Goal: Check status: Check status

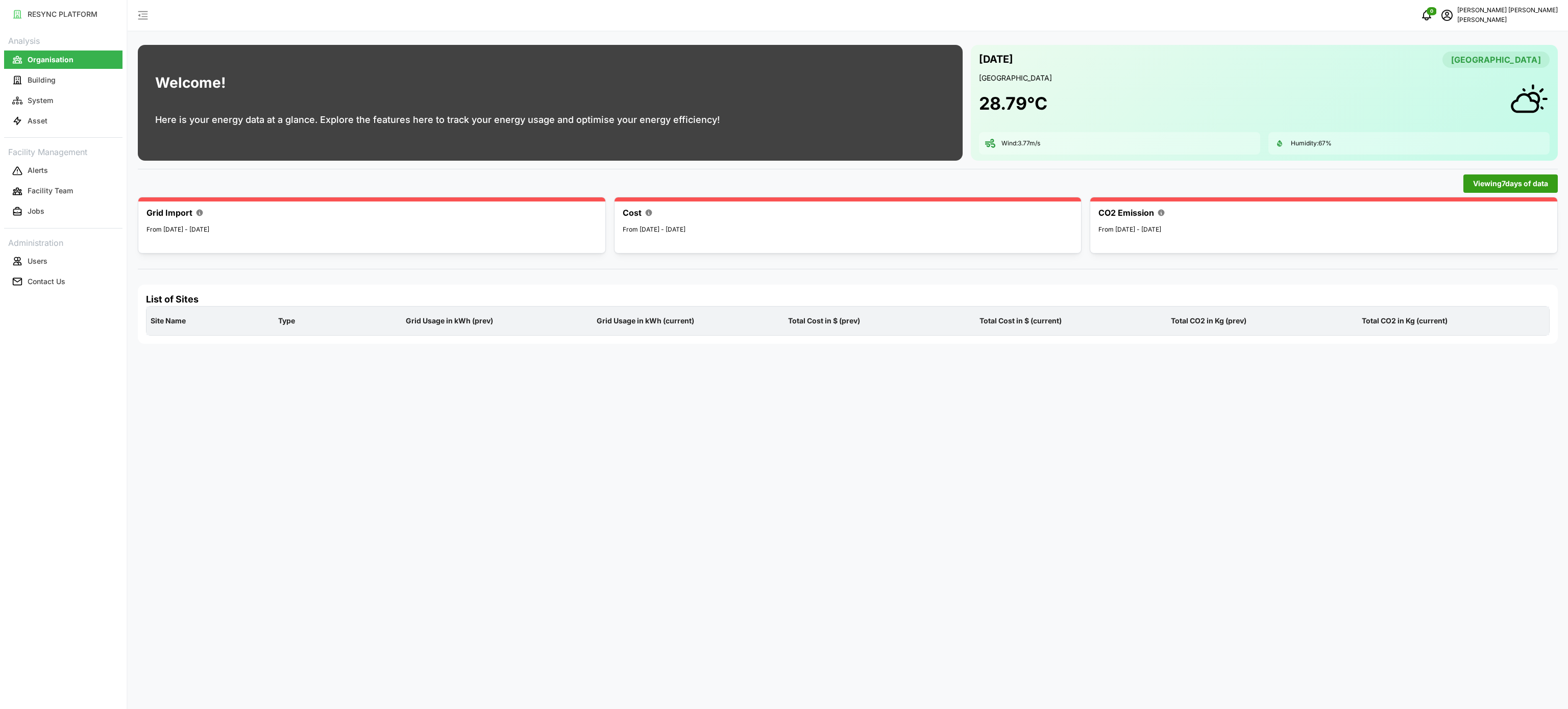
click at [949, 150] on div "Welcome! Here is your energy data at a glance. Explore the features here to tra…" at bounding box center [550, 103] width 825 height 116
click at [776, 173] on div "Viewing 7 days of data" at bounding box center [848, 184] width 1428 height 27
click at [197, 67] on div "Welcome! Here is your energy data at a glance. Explore the features here to tra…" at bounding box center [437, 103] width 599 height 116
click at [203, 86] on h1 "Welcome!" at bounding box center [190, 82] width 70 height 22
click at [914, 33] on div "Welcome! Here is your energy data at a glance. Explore the features here to tra…" at bounding box center [848, 354] width 1440 height 709
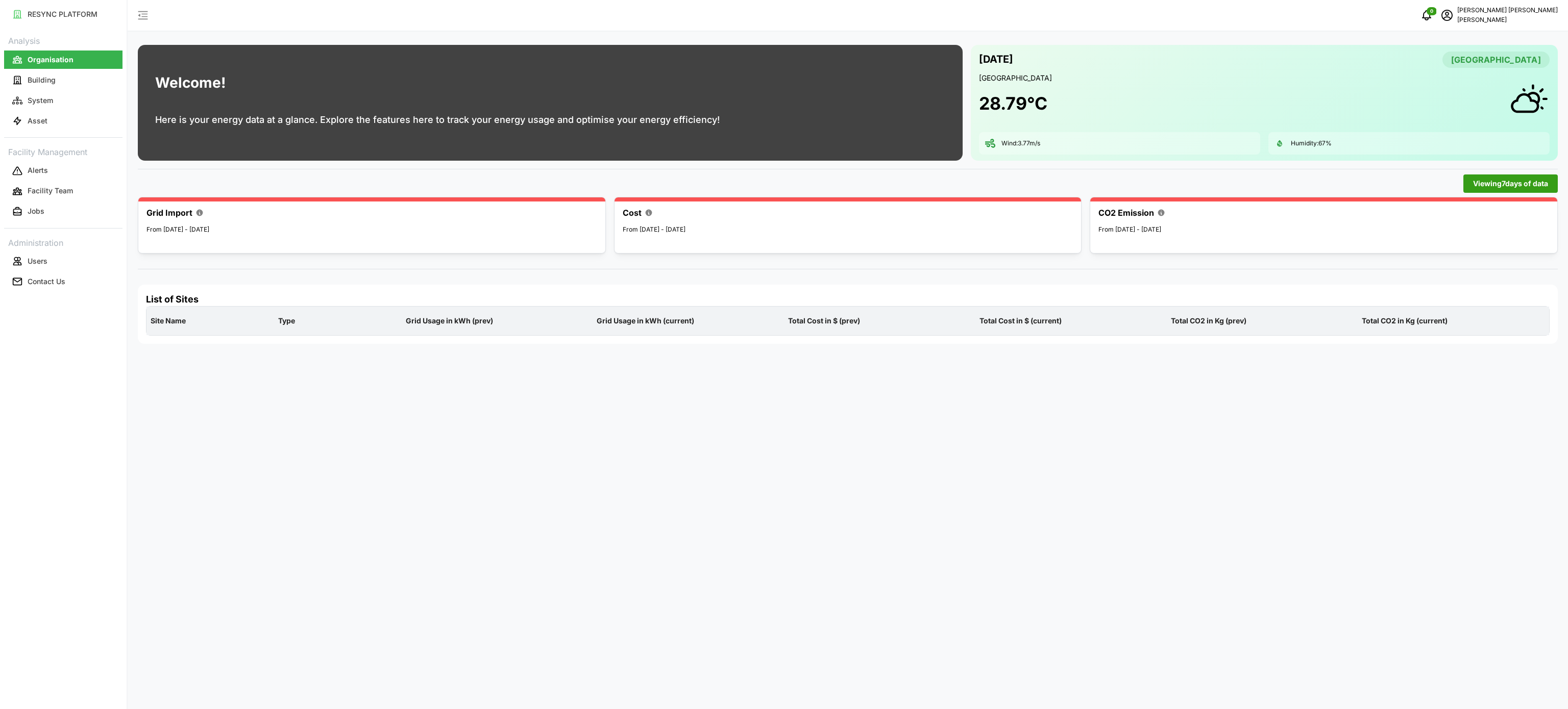
click at [911, 33] on div "Welcome! Here is your energy data at a glance. Explore the features here to tra…" at bounding box center [848, 354] width 1440 height 709
click at [987, 429] on div "Welcome! Here is your energy data at a glance. Explore the features here to tra…" at bounding box center [848, 354] width 1440 height 709
click at [41, 127] on button "Asset" at bounding box center [63, 120] width 119 height 18
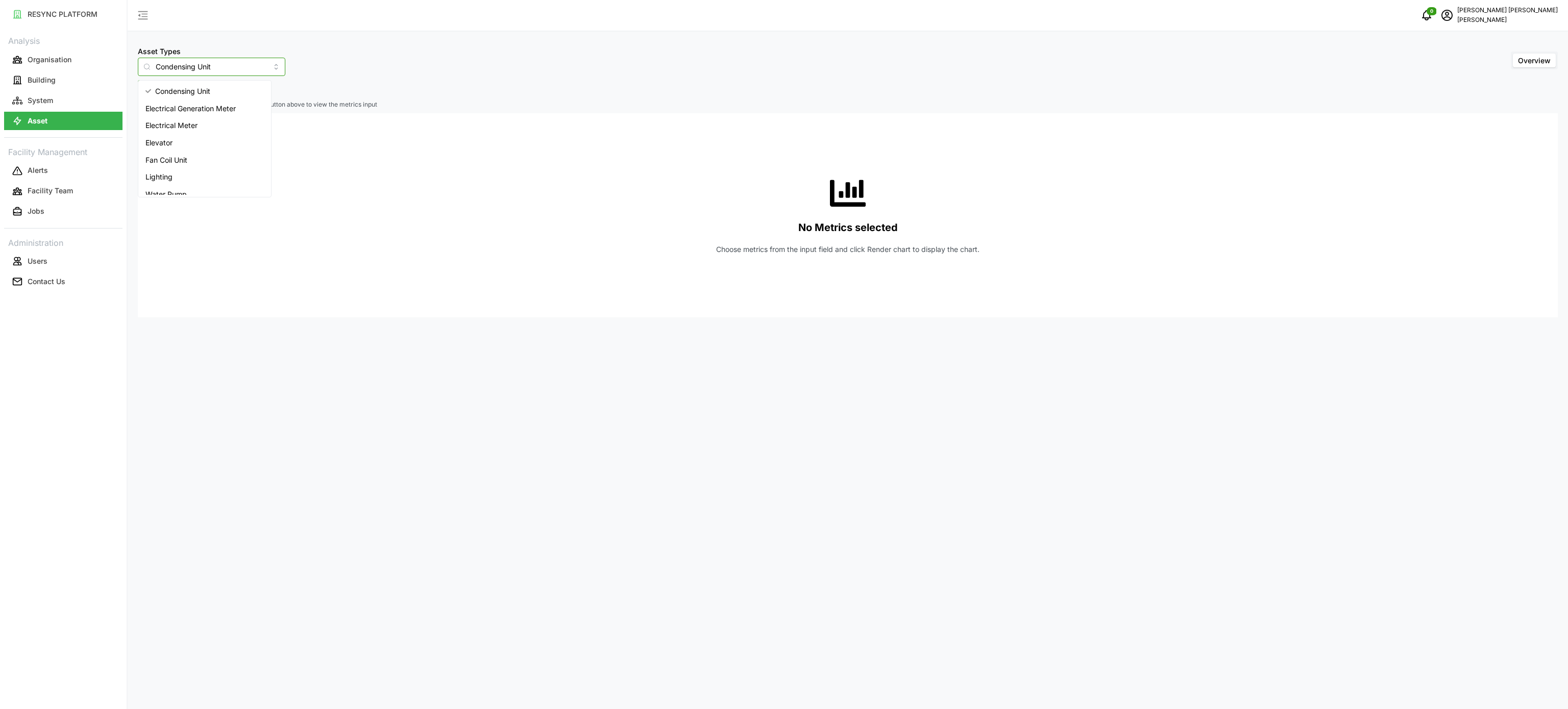
click at [265, 66] on input "Condensing Unit" at bounding box center [211, 67] width 147 height 18
click at [220, 118] on div "Electrical Meter" at bounding box center [204, 125] width 129 height 17
type input "Electrical Meter"
click at [218, 95] on span "Select Locations/Assets" at bounding box center [189, 89] width 84 height 17
click at [147, 134] on icon at bounding box center [151, 135] width 8 height 8
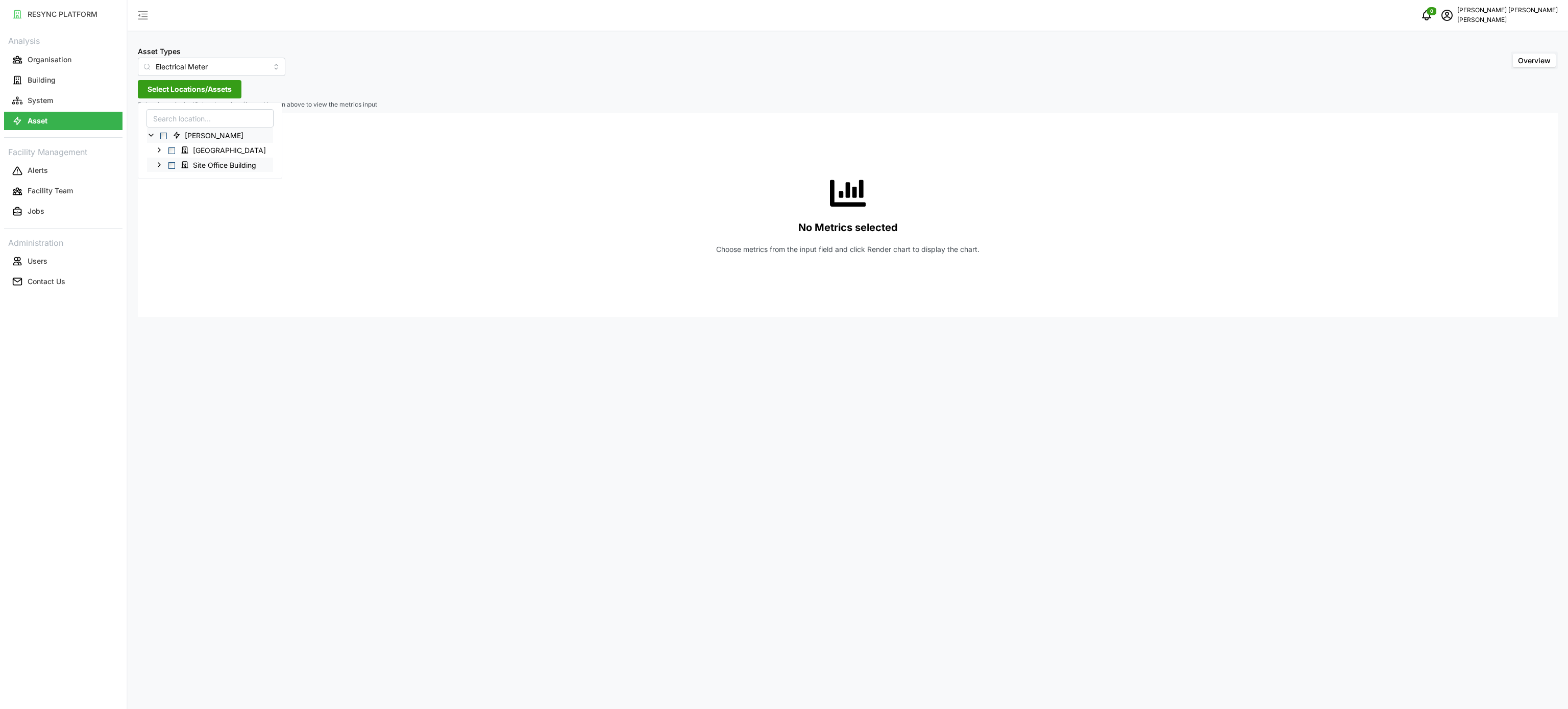
click at [158, 164] on icon at bounding box center [159, 164] width 8 height 8
click at [169, 176] on icon at bounding box center [167, 179] width 8 height 8
click at [173, 194] on icon at bounding box center [175, 193] width 8 height 8
click at [184, 240] on icon at bounding box center [183, 238] width 8 height 8
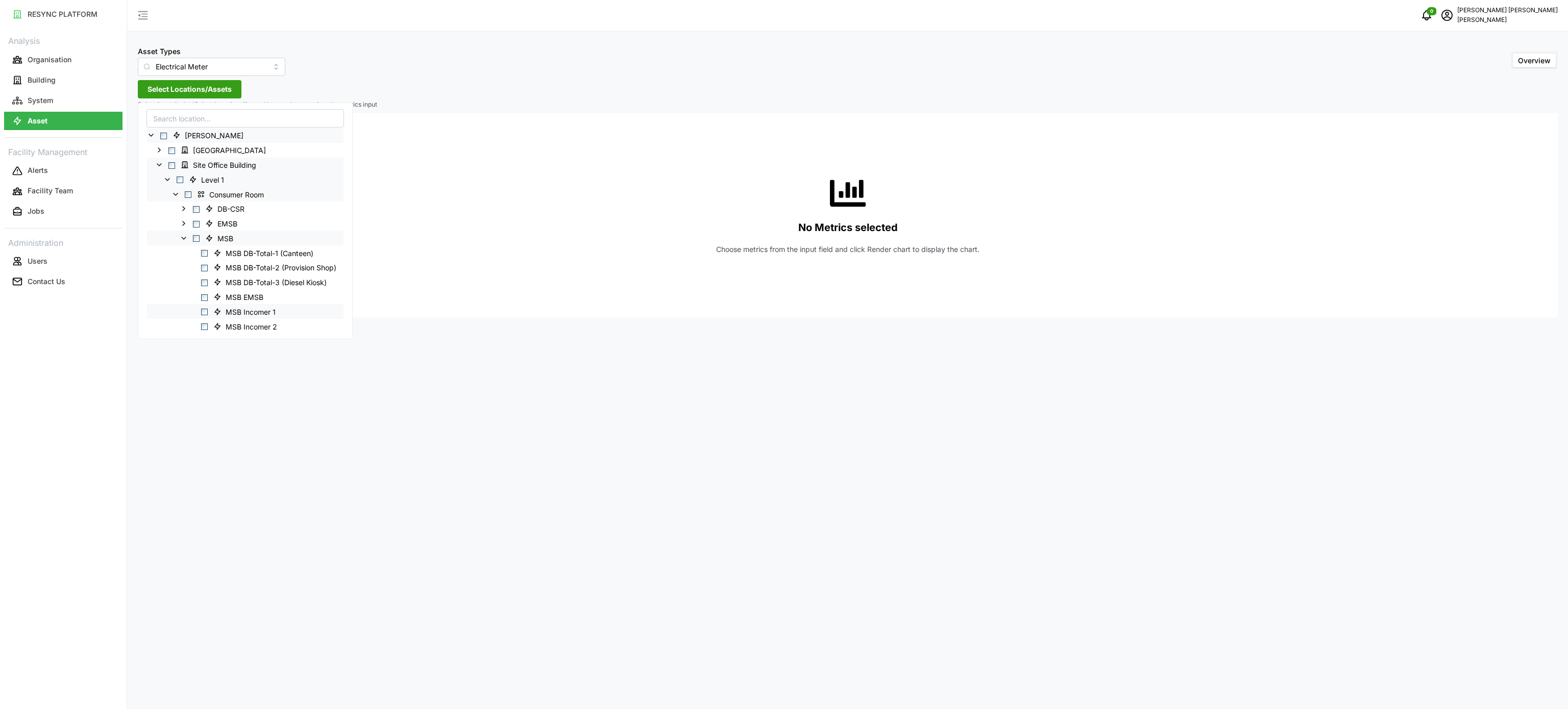
click at [223, 313] on span "MSB Incomer 1" at bounding box center [246, 311] width 74 height 12
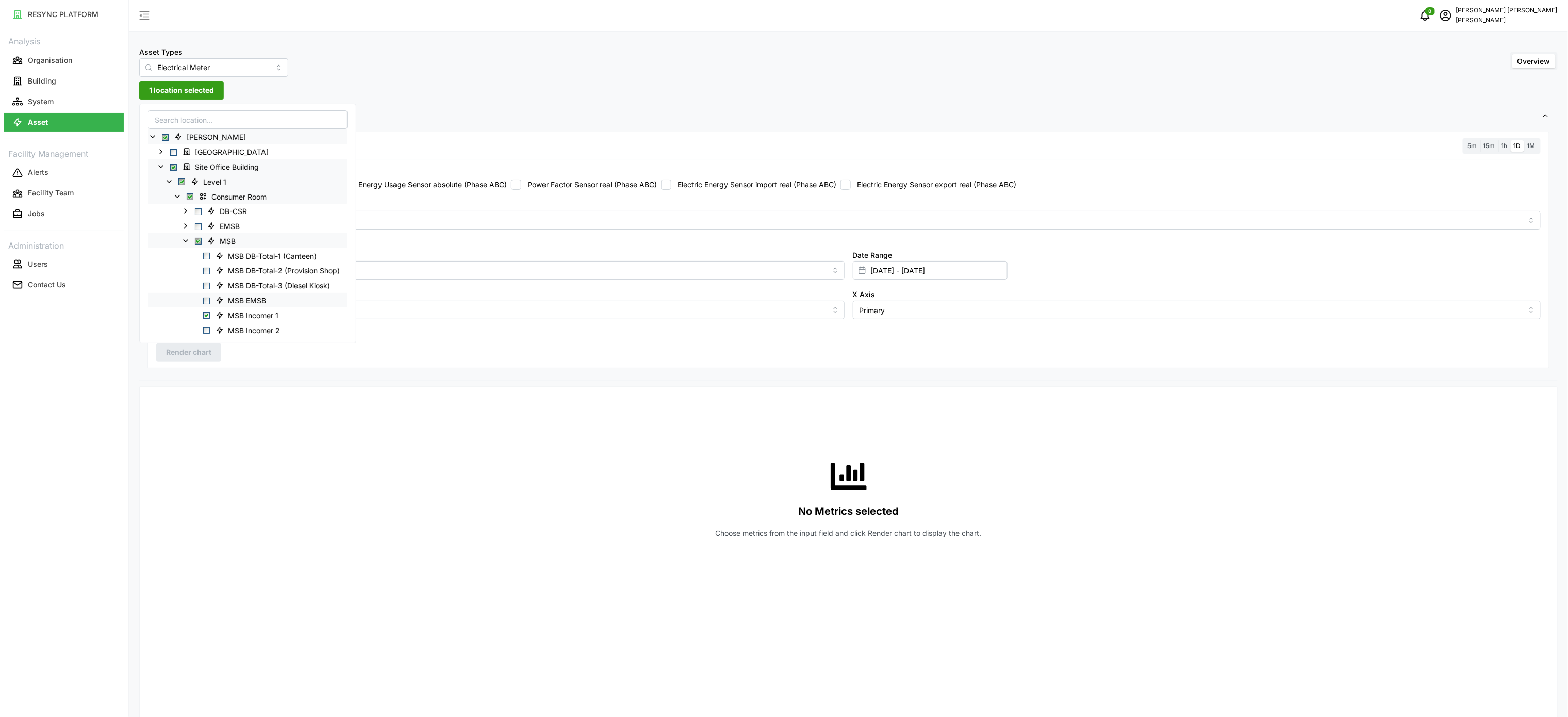
scroll to position [103, 0]
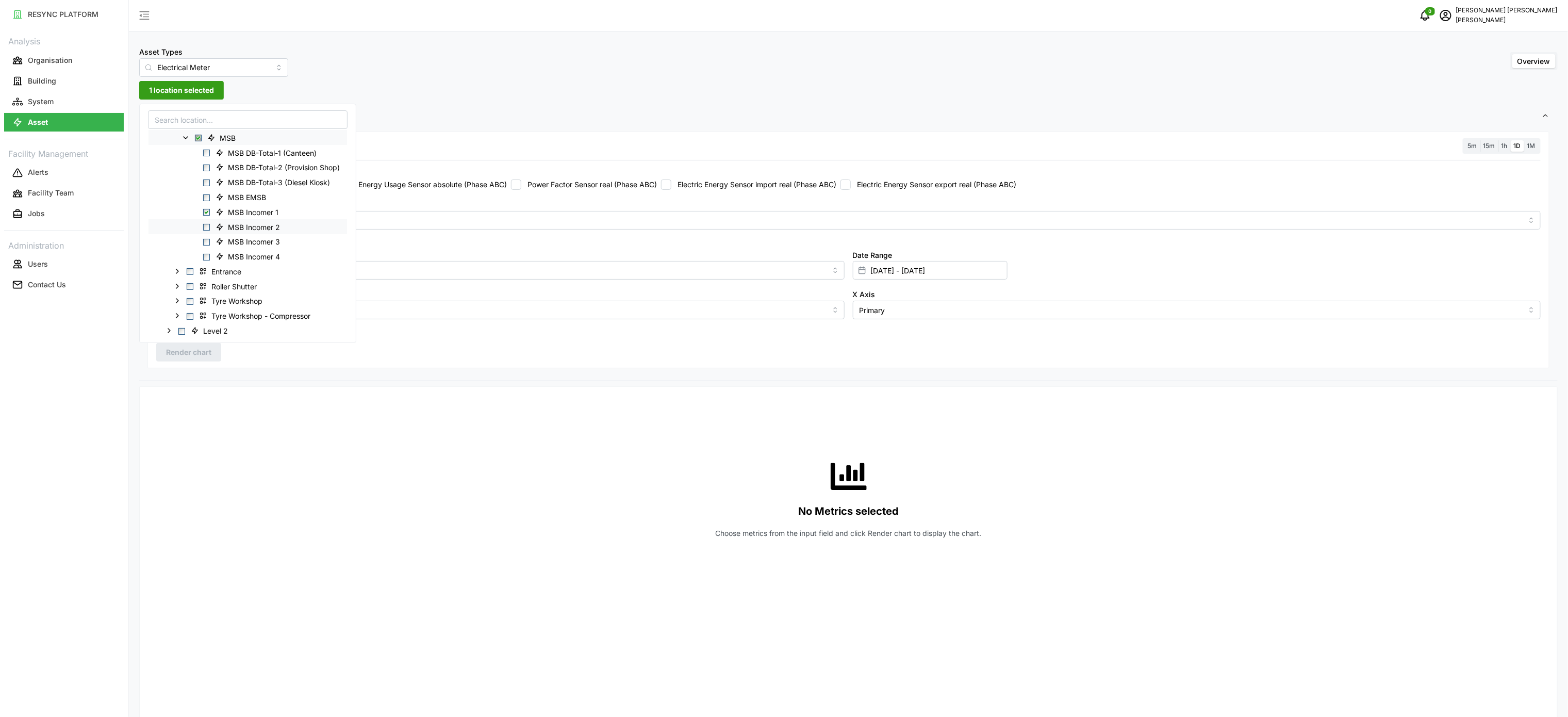
click at [210, 224] on span "Select MSB Incomer 2" at bounding box center [206, 227] width 6 height 6
click at [210, 236] on div "[PERSON_NAME] Building Site Office Building Level 1 Consumer Room DB-CSR EMSB M…" at bounding box center [248, 197] width 199 height 341
click at [212, 241] on span "MSB Incomer 3" at bounding box center [249, 241] width 76 height 12
click at [206, 248] on div "MSB Incomer 3" at bounding box center [248, 241] width 199 height 15
click at [212, 255] on span "MSB Incomer 4" at bounding box center [249, 256] width 76 height 12
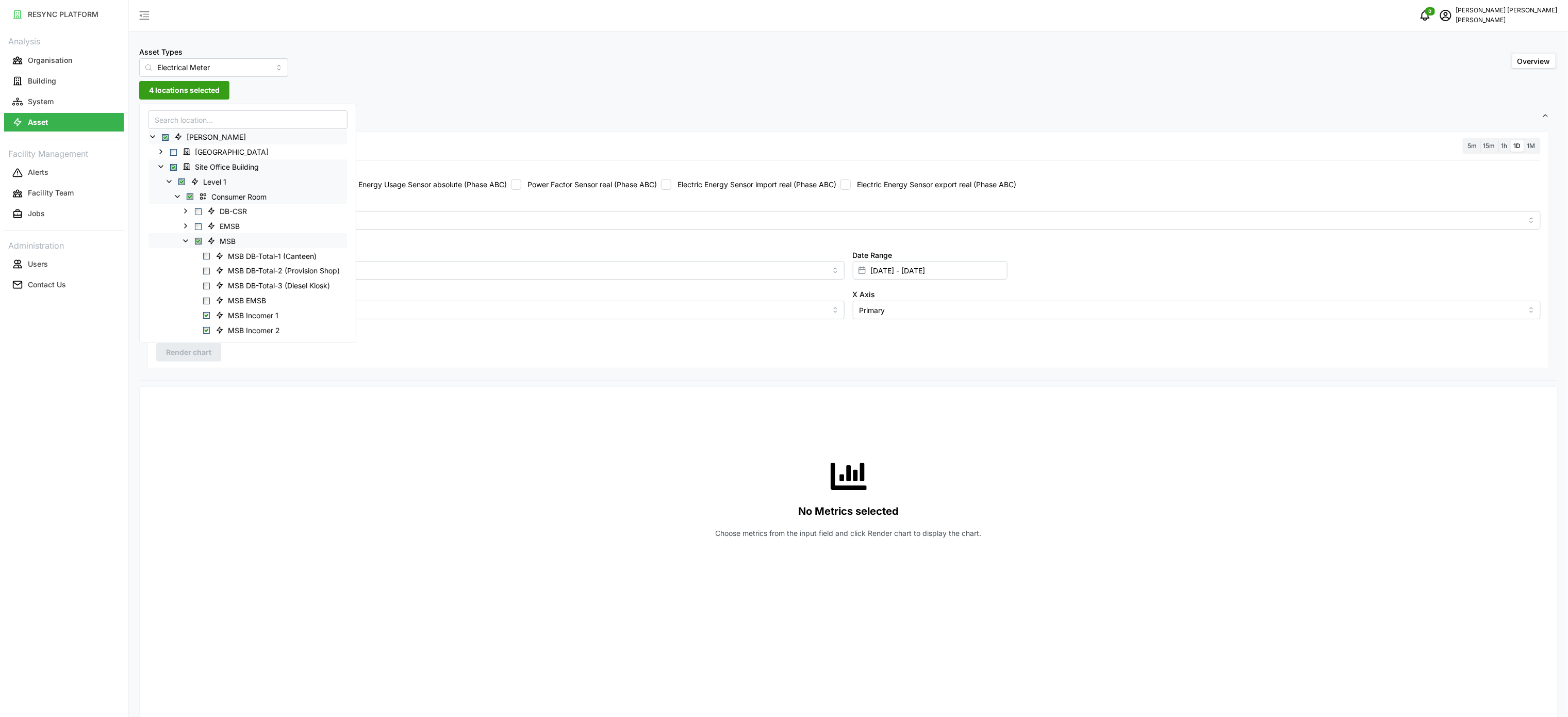
click at [478, 94] on div "Asset Types Electrical Meter Overview 4 locations selected Settings Resolution …" at bounding box center [848, 617] width 1439 height 1235
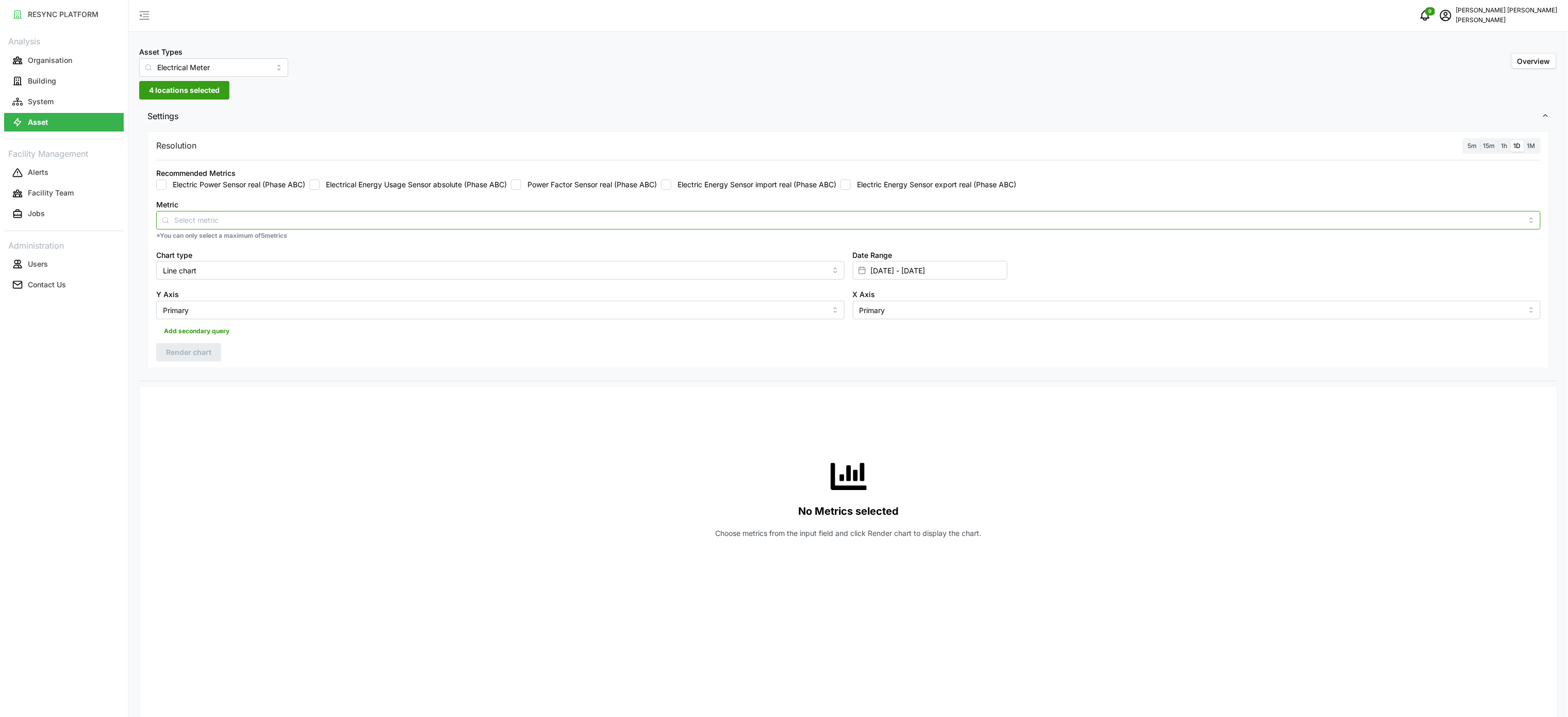
click at [274, 217] on input "Metric" at bounding box center [848, 220] width 1348 height 12
click at [653, 223] on input "Metric" at bounding box center [848, 220] width 1348 height 12
click at [524, 214] on div at bounding box center [849, 220] width 1385 height 19
click at [912, 269] on input "[DATE] - [DATE]" at bounding box center [930, 270] width 154 height 19
click at [912, 267] on input "[DATE] - [DATE]" at bounding box center [930, 270] width 154 height 19
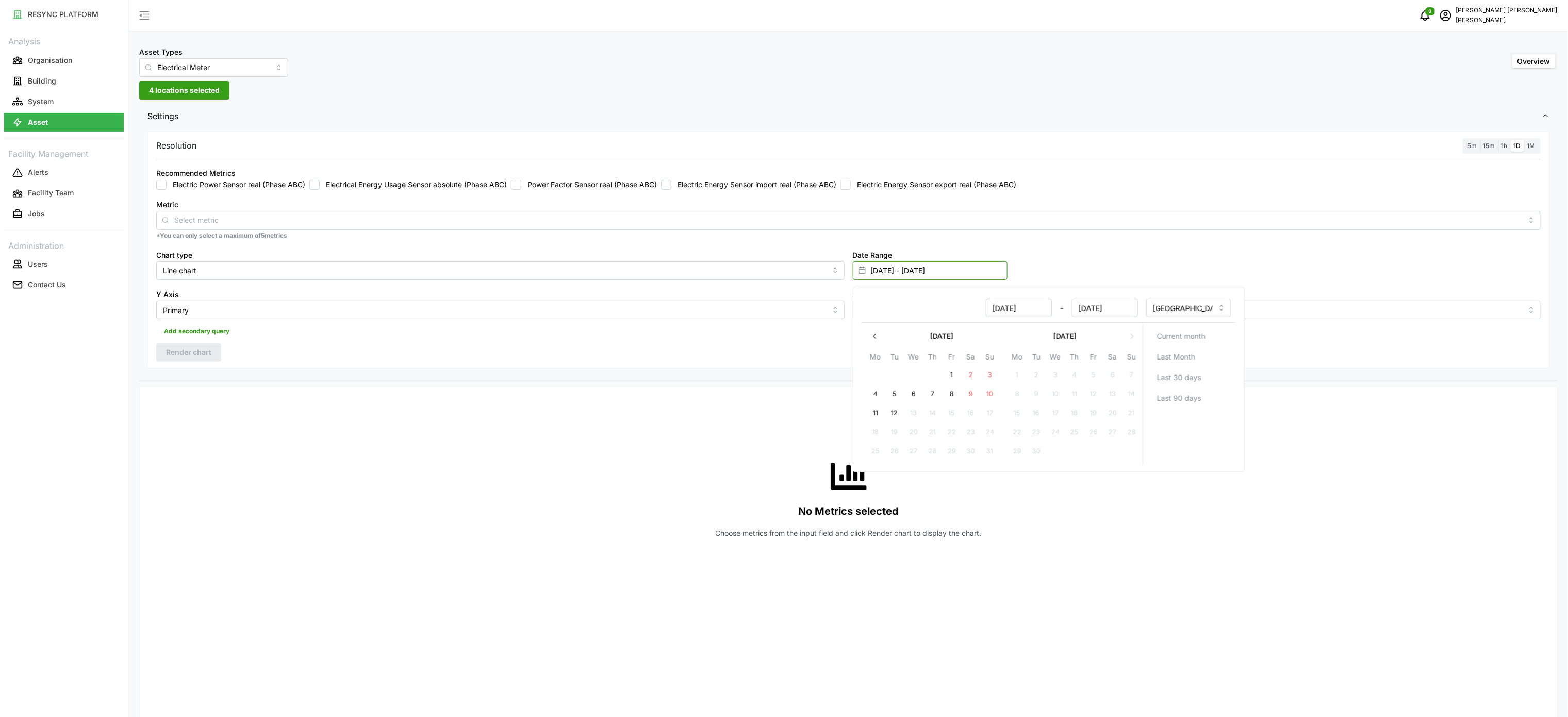
click at [890, 267] on input "[DATE] - [DATE]" at bounding box center [930, 270] width 154 height 19
click at [875, 410] on button "11" at bounding box center [875, 413] width 19 height 19
type input "[DATE] - [DATE]"
type input "[DATE]"
click at [883, 261] on label "Date Range" at bounding box center [872, 255] width 40 height 12
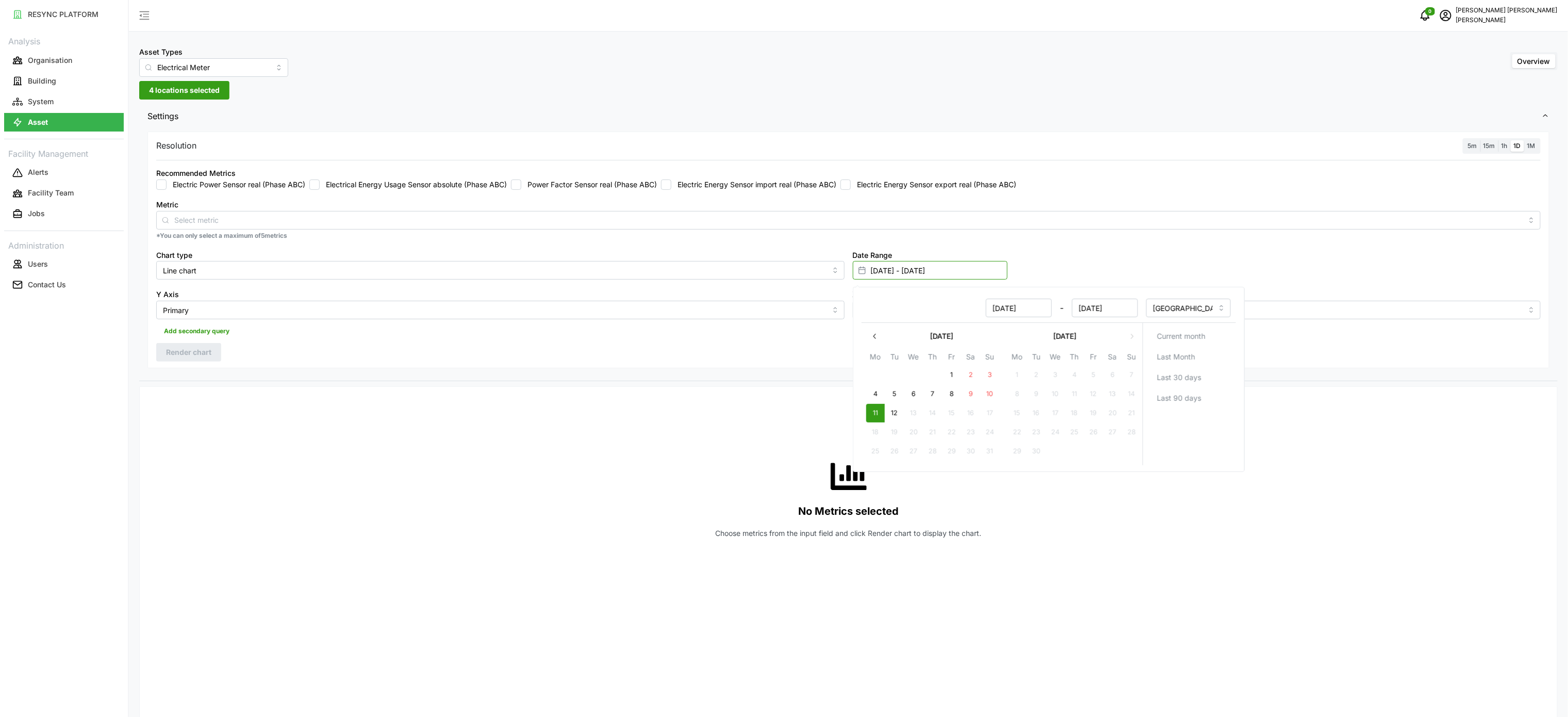
click at [883, 261] on input "[DATE] - [DATE]" at bounding box center [930, 270] width 154 height 19
click at [887, 266] on input "[DATE] - [DATE]" at bounding box center [930, 270] width 154 height 19
click at [874, 409] on button "11" at bounding box center [875, 413] width 19 height 19
type input "[DATE] - [DATE]"
type input "[DATE]"
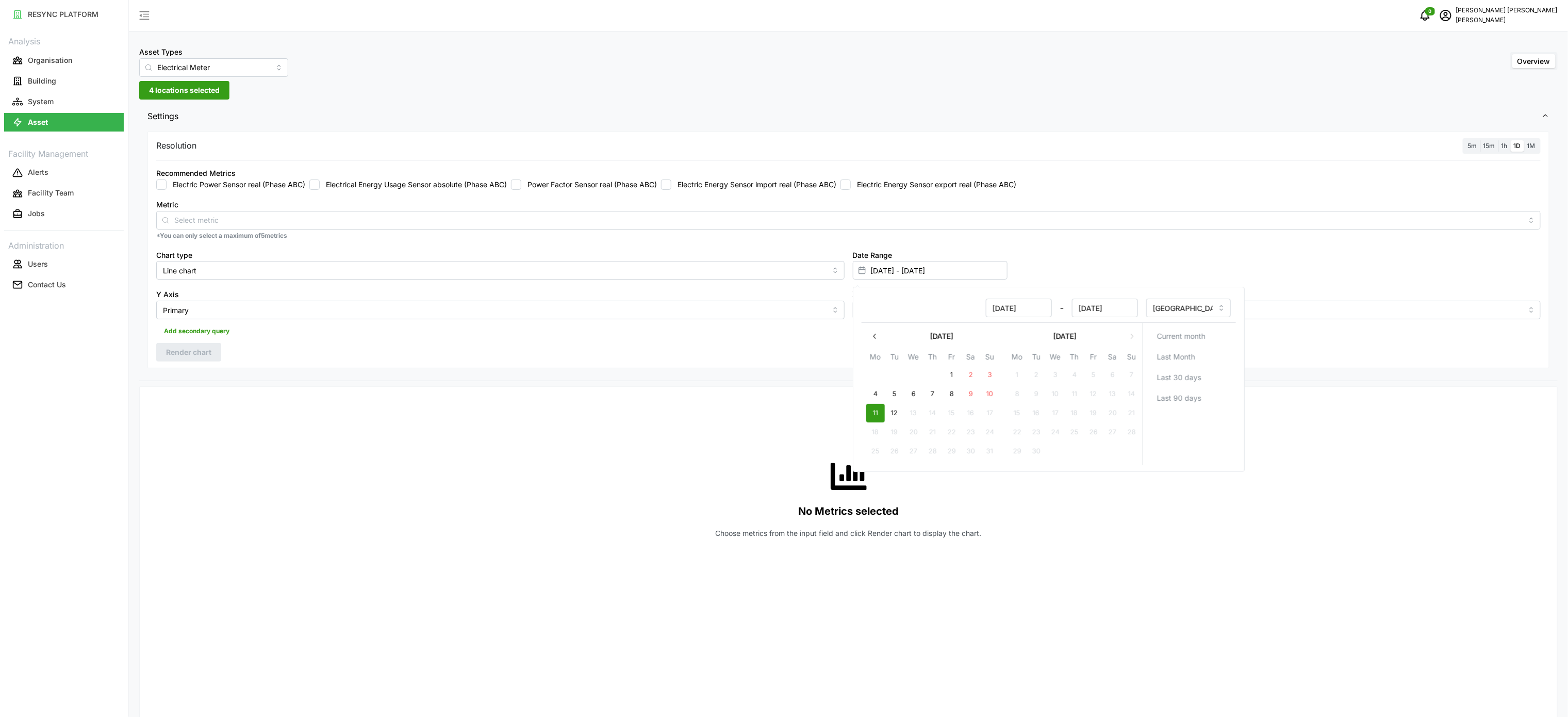
click at [687, 430] on div "No Metrics selected Choose metrics from the input field and click Render chart …" at bounding box center [849, 498] width 1385 height 207
click at [729, 364] on div "Resolution 5m 15m 1h 1D 1M Recommended Metrics Electric Power Sensor real (Phas…" at bounding box center [848, 250] width 1402 height 237
click at [731, 187] on label "Electric Energy Sensor import real (Phase ABC)" at bounding box center [753, 185] width 165 height 10
click at [671, 187] on input "Electric Energy Sensor import real (Phase ABC)" at bounding box center [666, 185] width 10 height 10
click at [181, 355] on span "Render chart" at bounding box center [188, 352] width 46 height 17
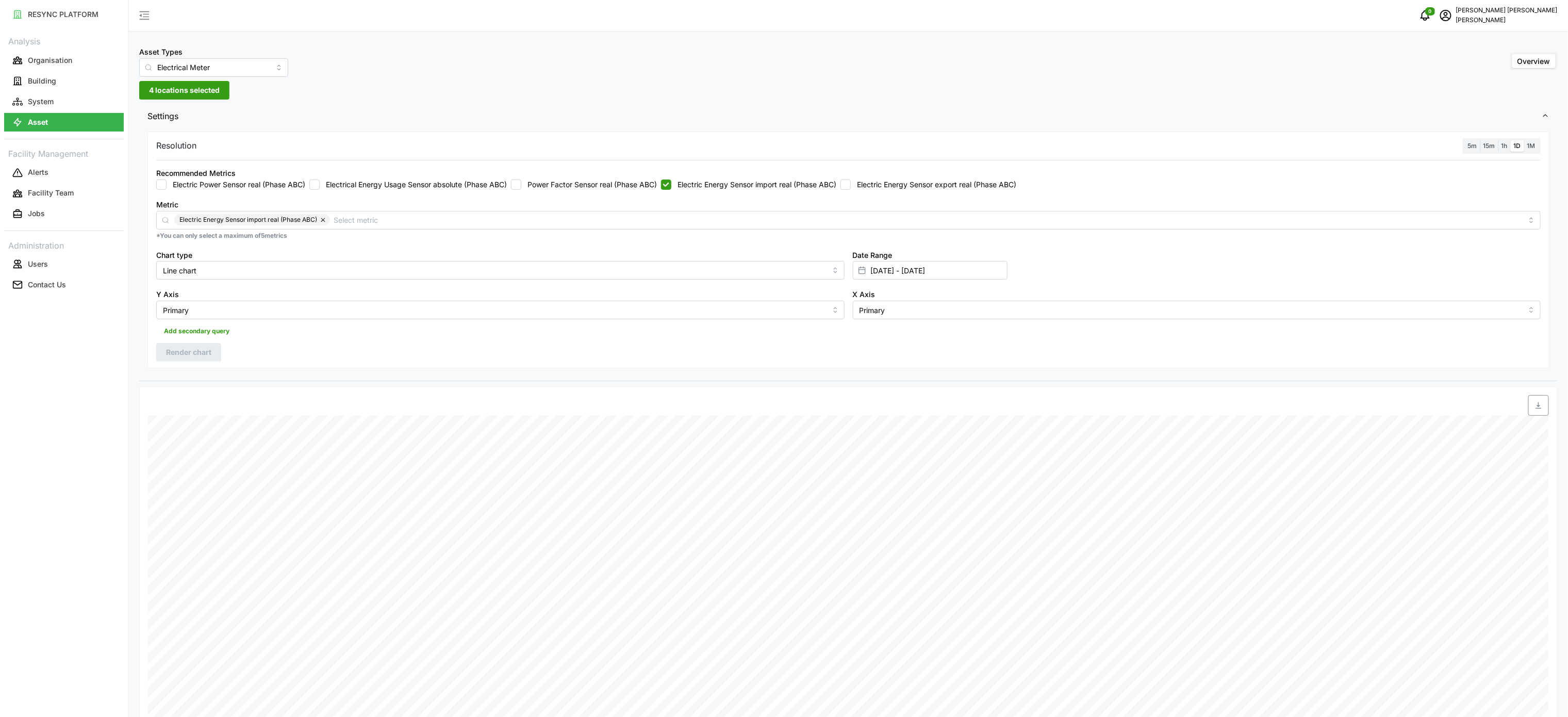
click at [1504, 145] on span "1h" at bounding box center [1505, 146] width 6 height 8
click at [1498, 140] on input "1h" at bounding box center [1498, 140] width 0 height 0
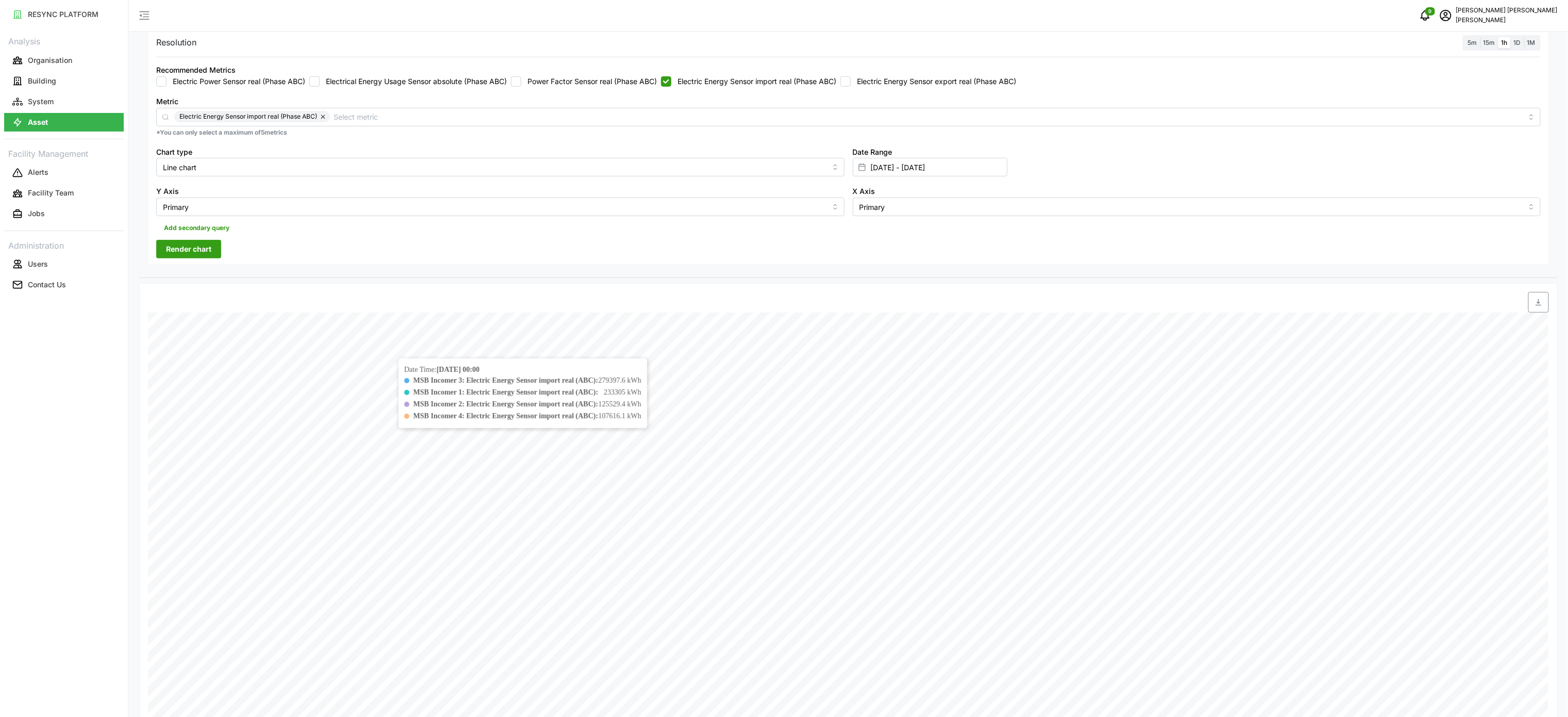
click at [199, 260] on div "Resolution 5m 15m 1h 1D 1M Recommended Metrics Electric Power Sensor real (Phas…" at bounding box center [848, 147] width 1402 height 237
click at [222, 246] on div "Resolution 5m 15m 1h 1D 1M Recommended Metrics Electric Power Sensor real (Phas…" at bounding box center [848, 147] width 1402 height 237
click at [241, 249] on div "Resolution 5m 15m 1h 1D 1M Recommended Metrics Electric Power Sensor real (Phas…" at bounding box center [848, 147] width 1402 height 237
click at [217, 257] on button "Render chart" at bounding box center [188, 249] width 65 height 19
click at [1540, 310] on span "button" at bounding box center [1539, 302] width 20 height 20
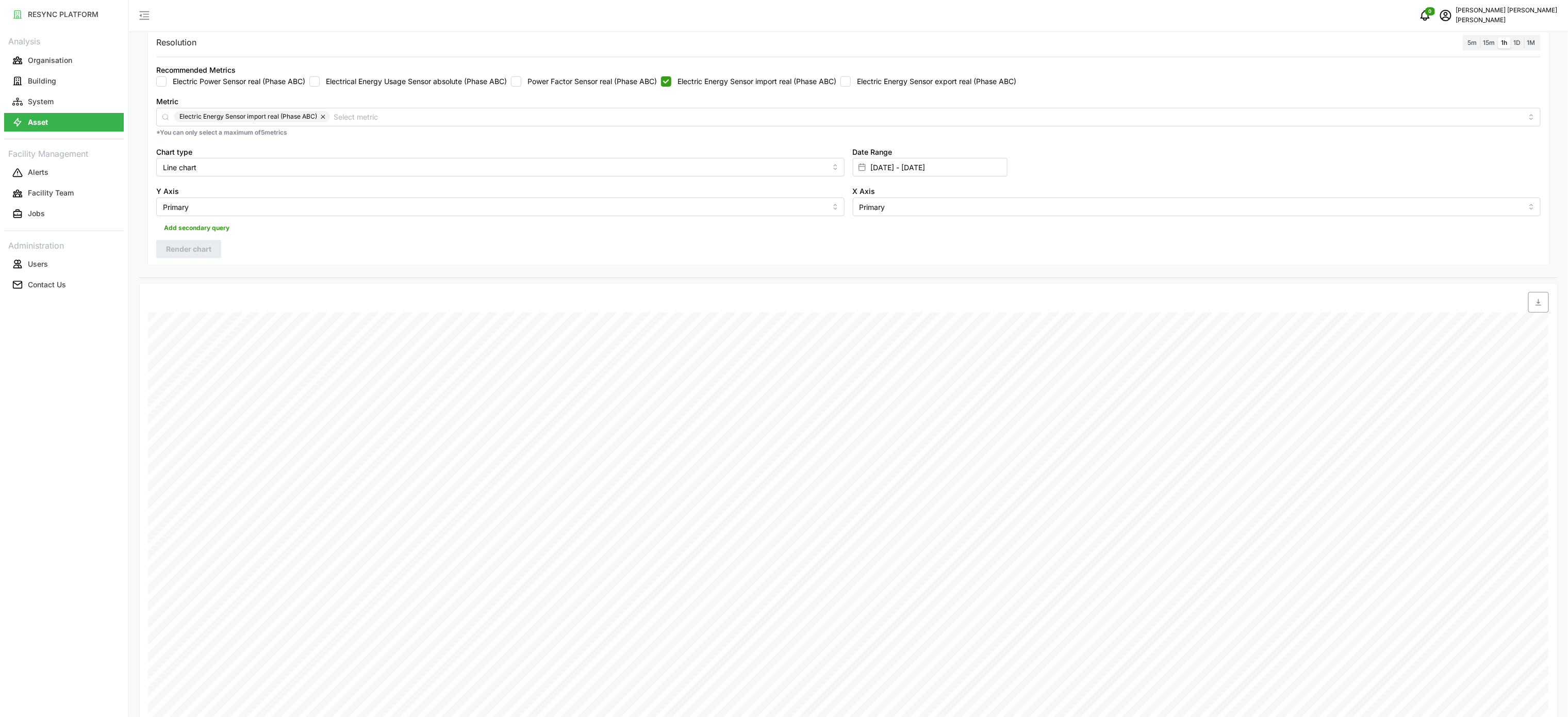
scroll to position [0, 0]
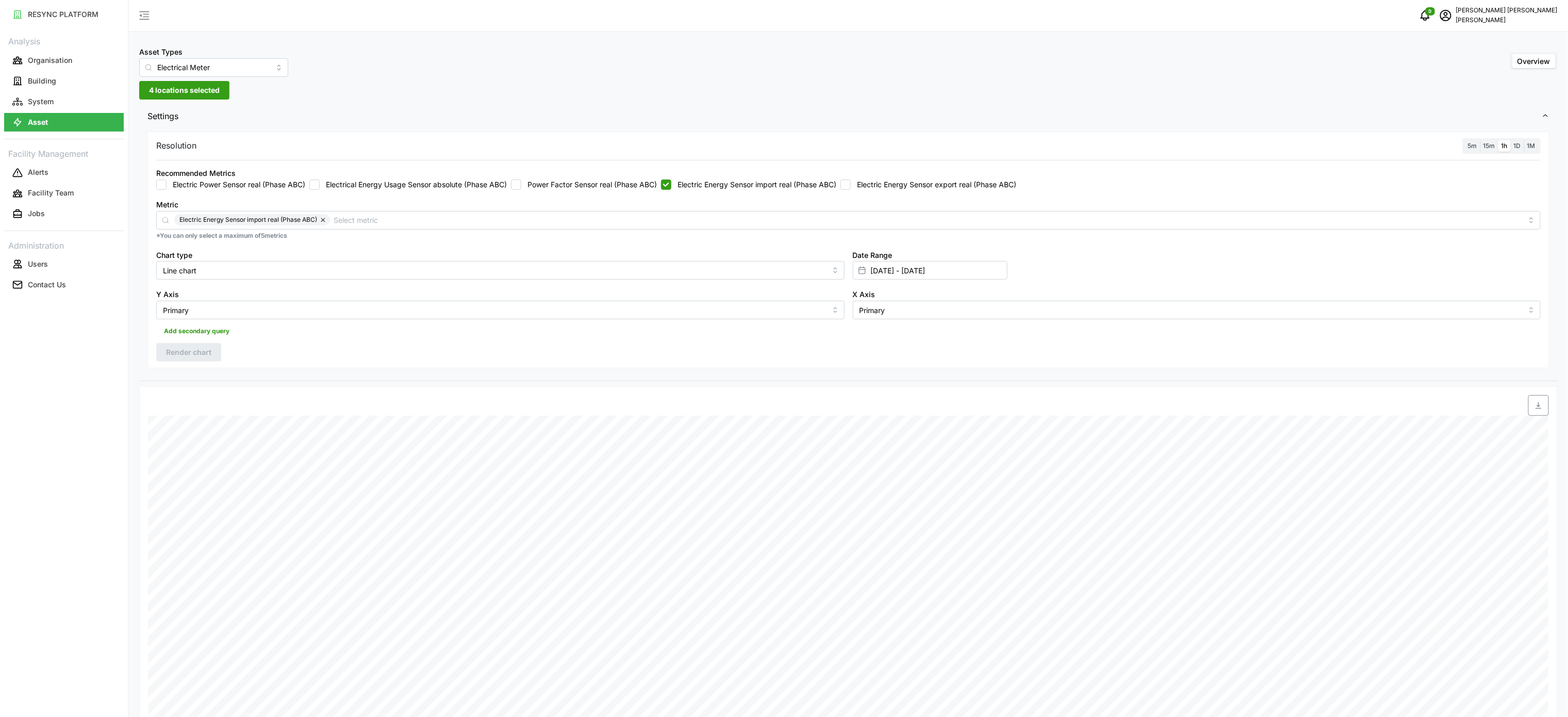
drag, startPoint x: 850, startPoint y: 337, endPoint x: 858, endPoint y: 342, distance: 9.4
click at [850, 337] on div "Add secondary query" at bounding box center [849, 329] width 1385 height 20
click at [622, 358] on div "Resolution 5m 15m 1h 1D 1M Recommended Metrics Electric Power Sensor real (Phas…" at bounding box center [848, 250] width 1402 height 237
drag, startPoint x: 672, startPoint y: 185, endPoint x: 861, endPoint y: 198, distance: 189.4
click at [671, 185] on input "Electric Energy Sensor import real (Phase ABC)" at bounding box center [666, 185] width 10 height 10
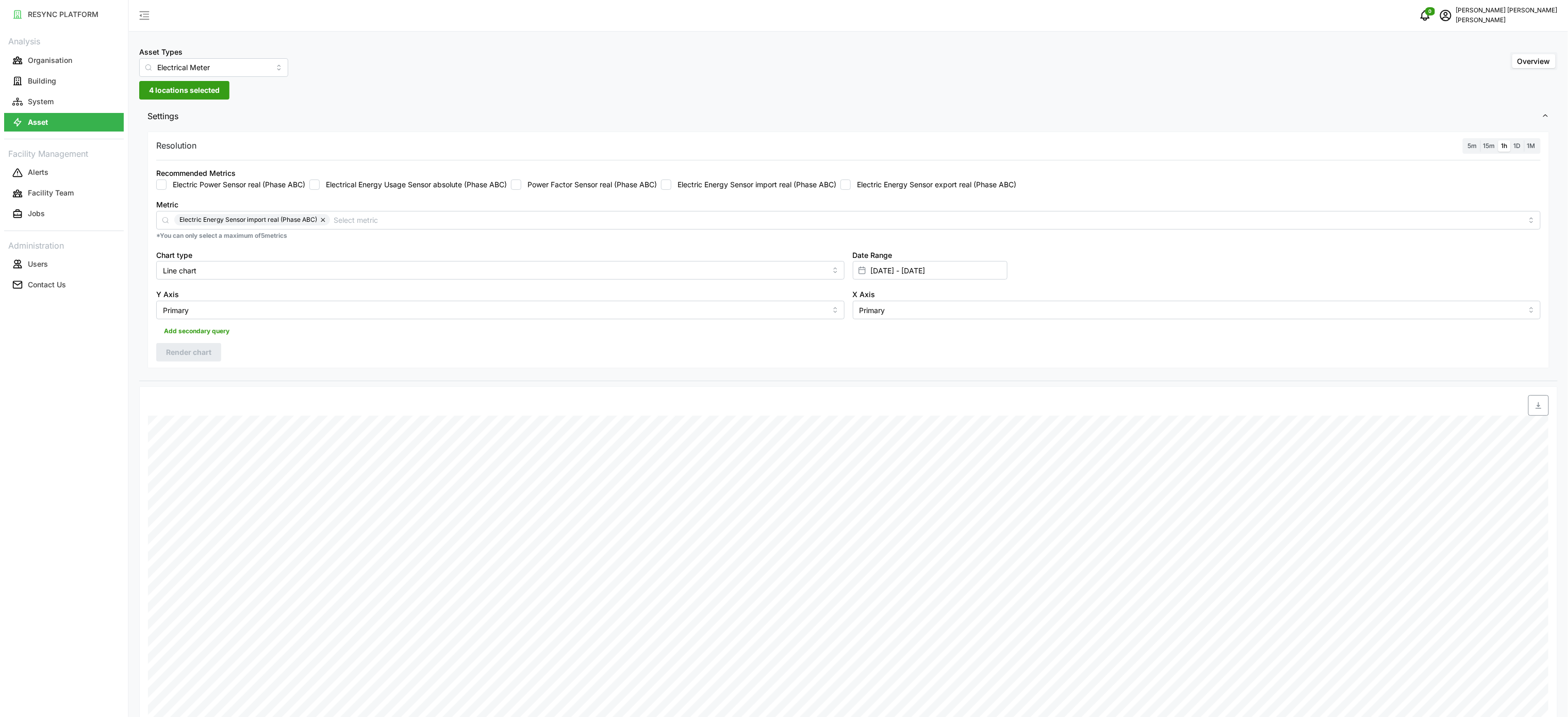
checkbox input "false"
click at [912, 198] on div "Metric *You can only select a maximum of 5 metrics" at bounding box center [848, 219] width 1393 height 51
click at [916, 189] on label "Electric Energy Sensor export real (Phase ABC)" at bounding box center [933, 185] width 165 height 10
click at [851, 189] on input "Electric Energy Sensor export real (Phase ABC)" at bounding box center [846, 185] width 10 height 10
click at [156, 360] on button "Render chart" at bounding box center [188, 352] width 65 height 19
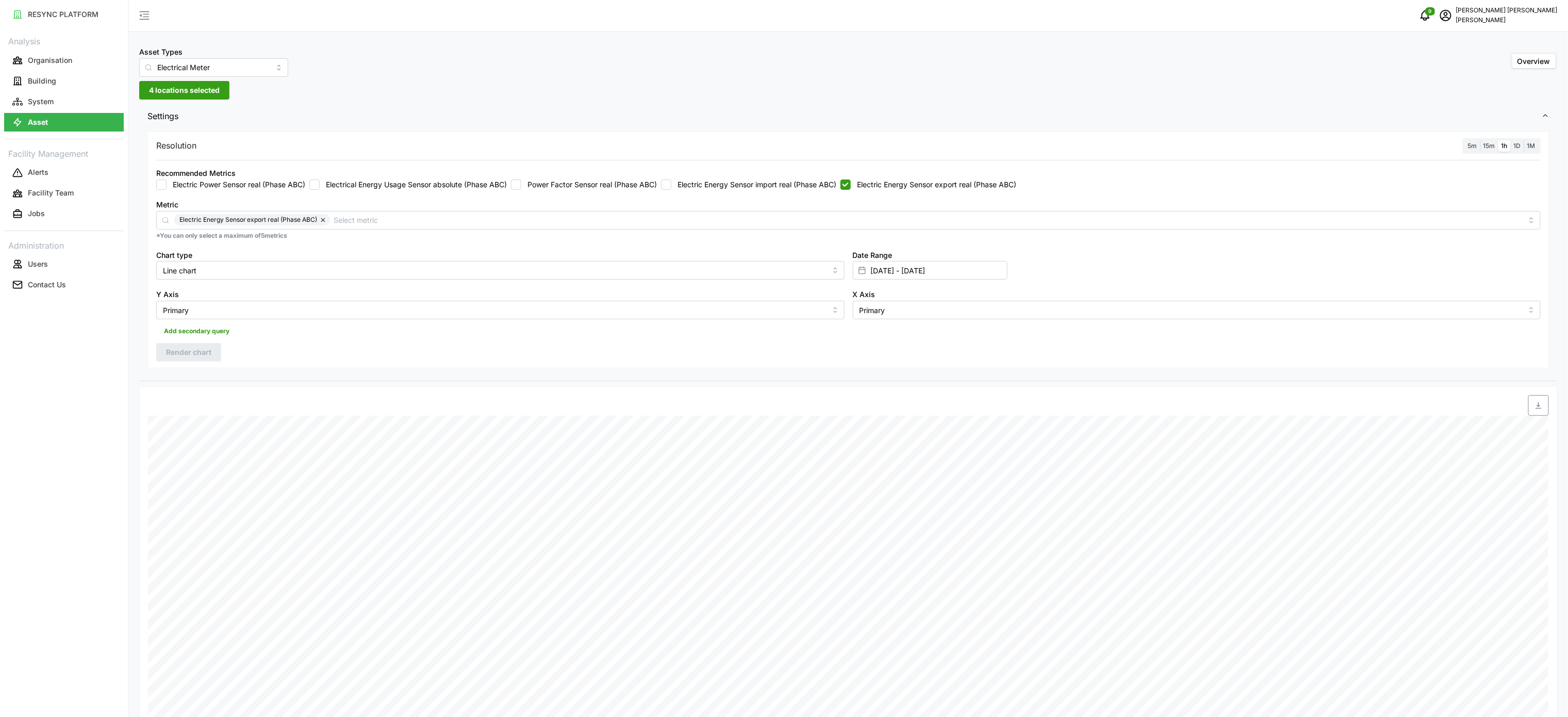
click at [1533, 407] on span "button" at bounding box center [1539, 405] width 20 height 20
click at [953, 277] on input "[DATE] - [DATE]" at bounding box center [930, 270] width 154 height 19
click at [875, 181] on label "Electric Energy Sensor export real (Phase ABC)" at bounding box center [933, 185] width 165 height 10
click at [851, 181] on input "Electric Energy Sensor export real (Phase ABC)" at bounding box center [846, 185] width 10 height 10
checkbox input "false"
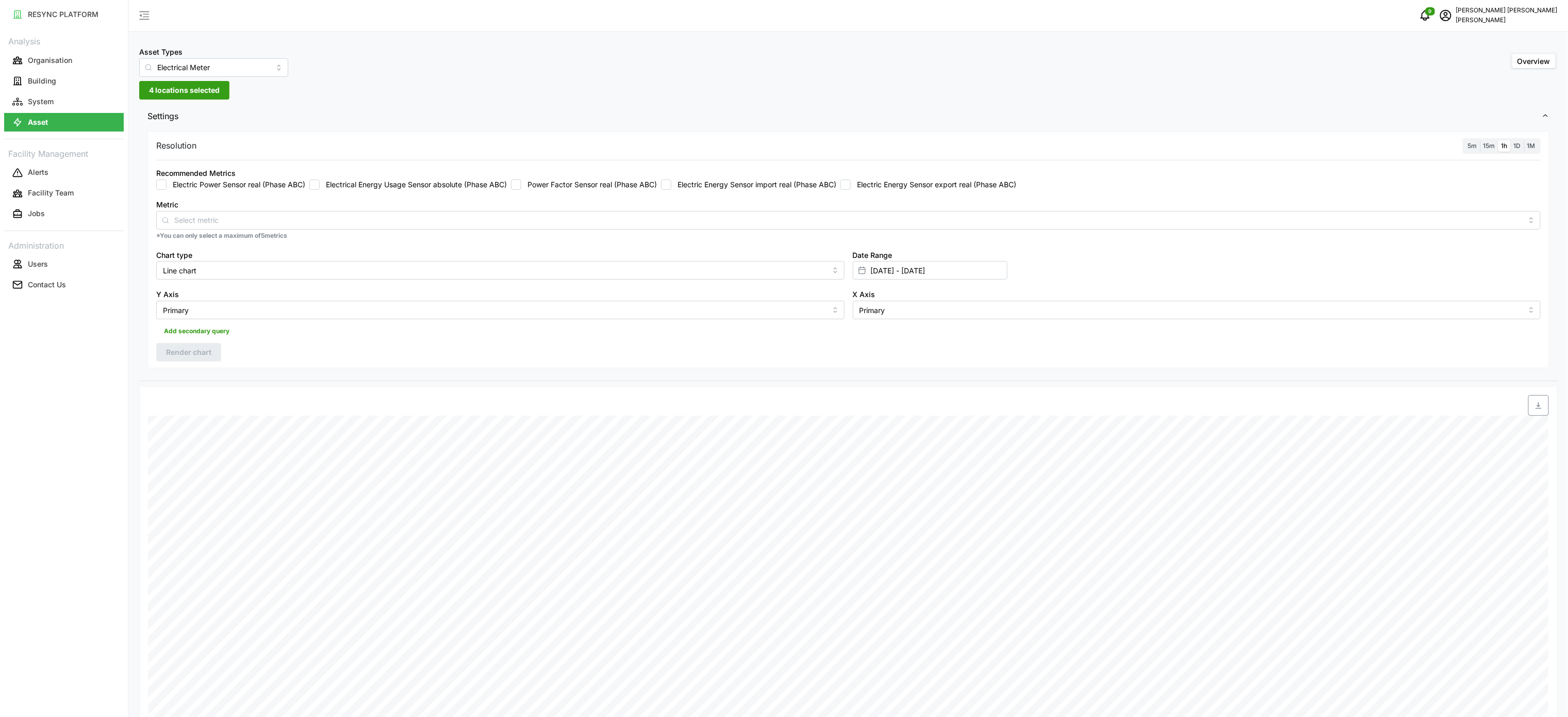
click at [796, 187] on label "Electric Energy Sensor import real (Phase ABC)" at bounding box center [753, 185] width 165 height 10
click at [671, 187] on input "Electric Energy Sensor import real (Phase ABC)" at bounding box center [666, 185] width 10 height 10
checkbox input "true"
click at [197, 344] on button "Render chart" at bounding box center [188, 352] width 65 height 19
click at [1539, 409] on icon "button" at bounding box center [1538, 405] width 6 height 6
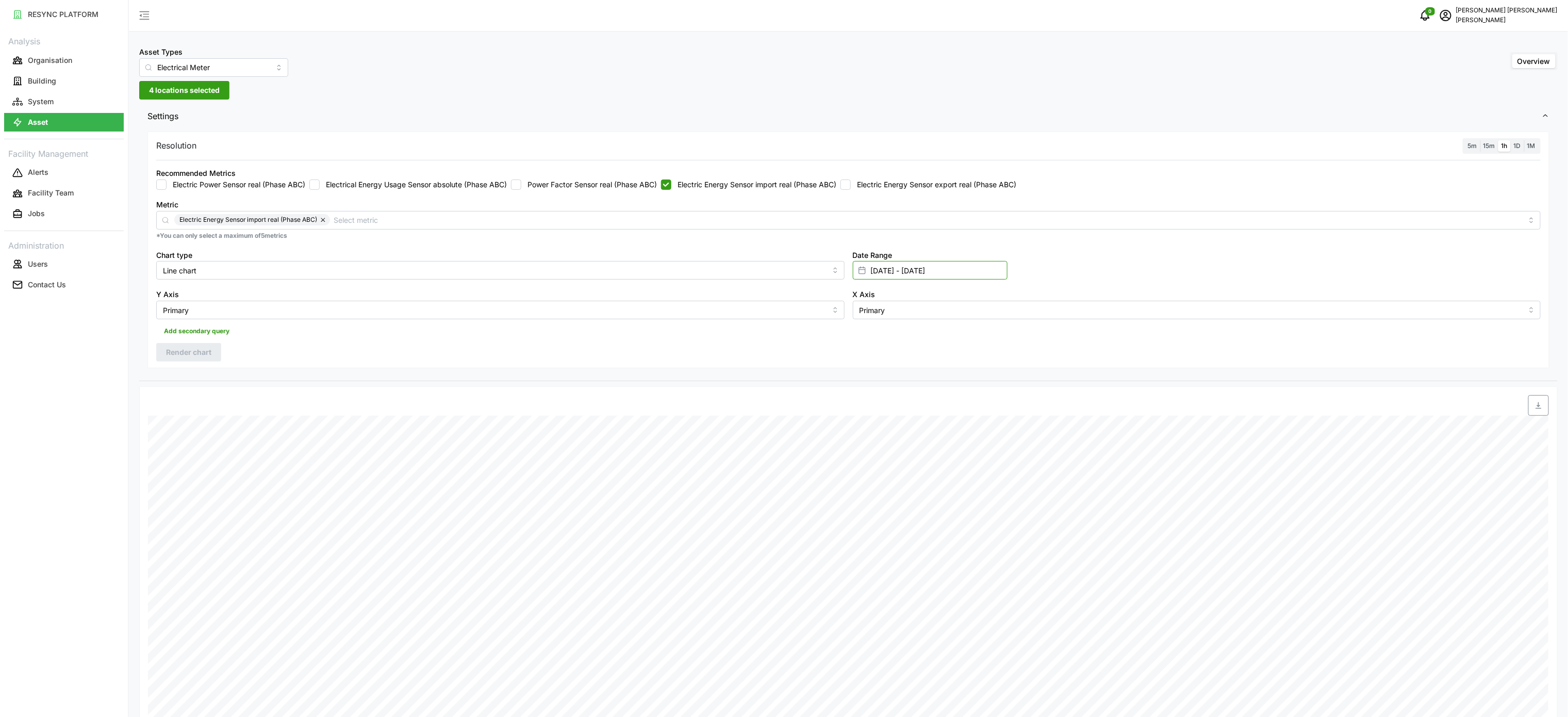
click at [956, 266] on input "[DATE] - [DATE]" at bounding box center [930, 270] width 154 height 19
click at [874, 420] on button "11" at bounding box center [875, 413] width 19 height 19
click at [878, 416] on button "11" at bounding box center [875, 413] width 19 height 19
click at [899, 271] on input "[DATE] - [DATE]" at bounding box center [930, 270] width 154 height 19
click at [881, 407] on button "11" at bounding box center [875, 413] width 19 height 19
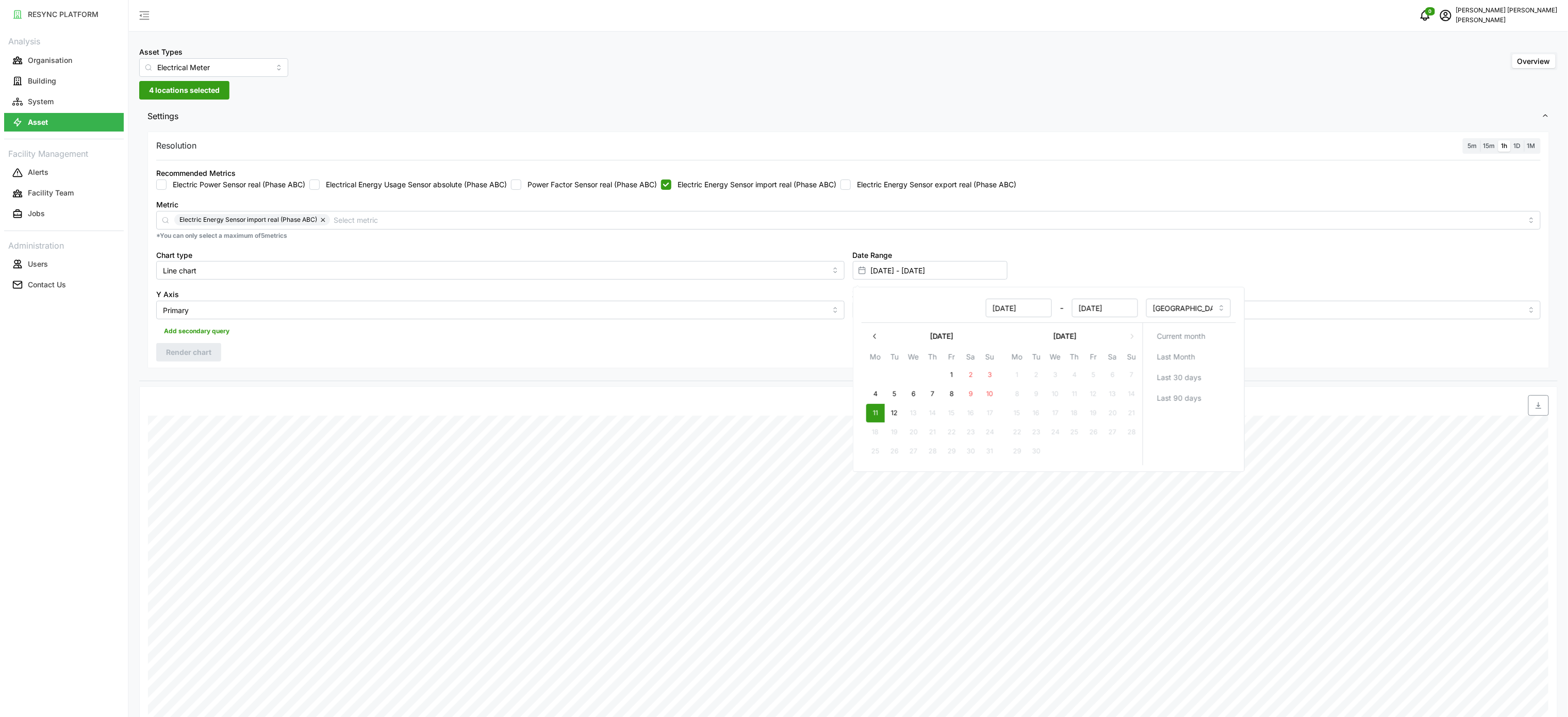
click at [665, 404] on div at bounding box center [1024, 405] width 1049 height 21
click at [528, 97] on div "Asset Types Electrical Meter Overview 4 locations selected Settings Resolution …" at bounding box center [848, 524] width 1439 height 1049
click at [198, 353] on span "Render chart" at bounding box center [188, 352] width 46 height 17
click at [893, 274] on input "[DATE] - [DATE]" at bounding box center [930, 270] width 154 height 19
click at [897, 418] on button "12" at bounding box center [894, 413] width 19 height 19
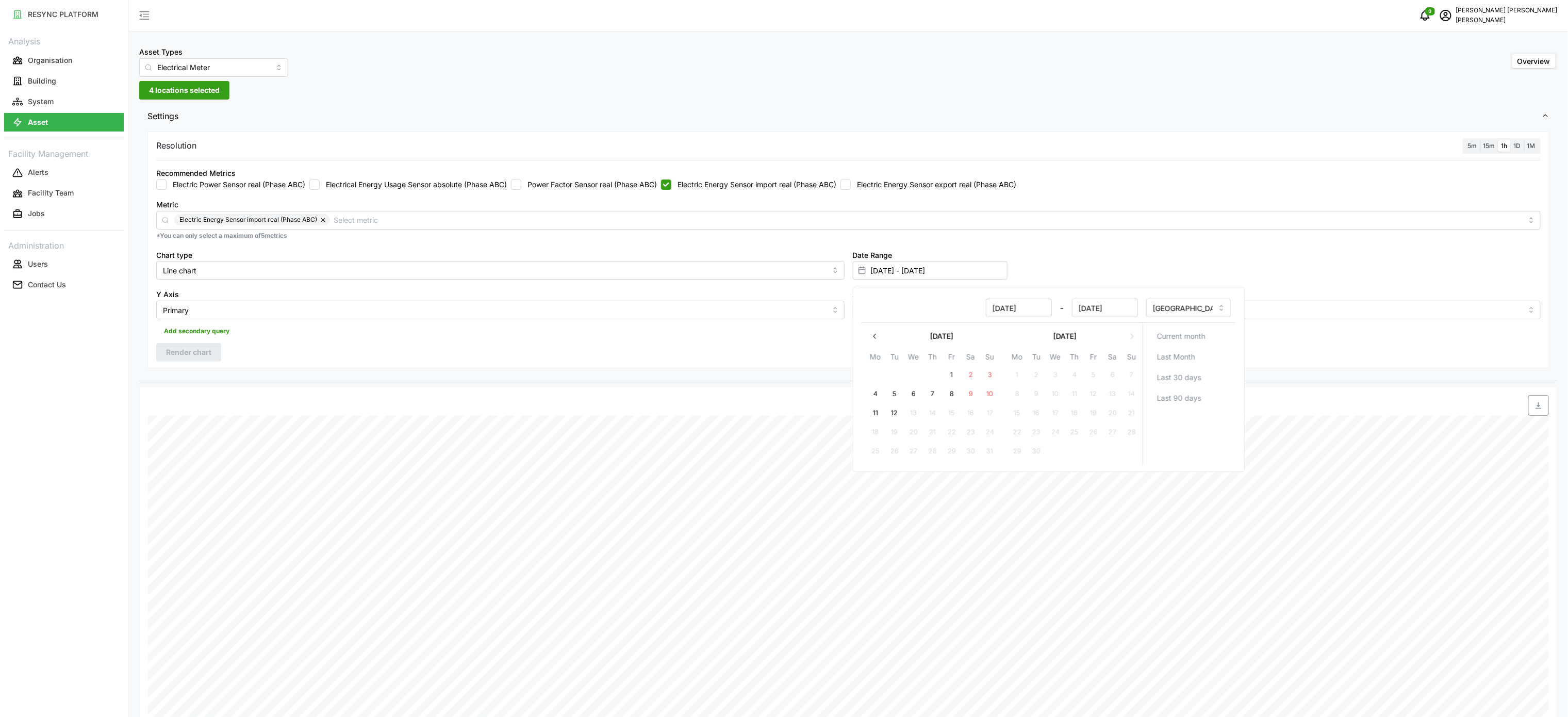
type input "[DATE] - [DATE]"
type input "[DATE]"
click at [1140, 255] on div "Date Range [DATE] - [DATE]" at bounding box center [1197, 264] width 697 height 40
click at [1537, 409] on icon "button" at bounding box center [1538, 405] width 6 height 6
click at [60, 103] on button "System" at bounding box center [63, 101] width 120 height 19
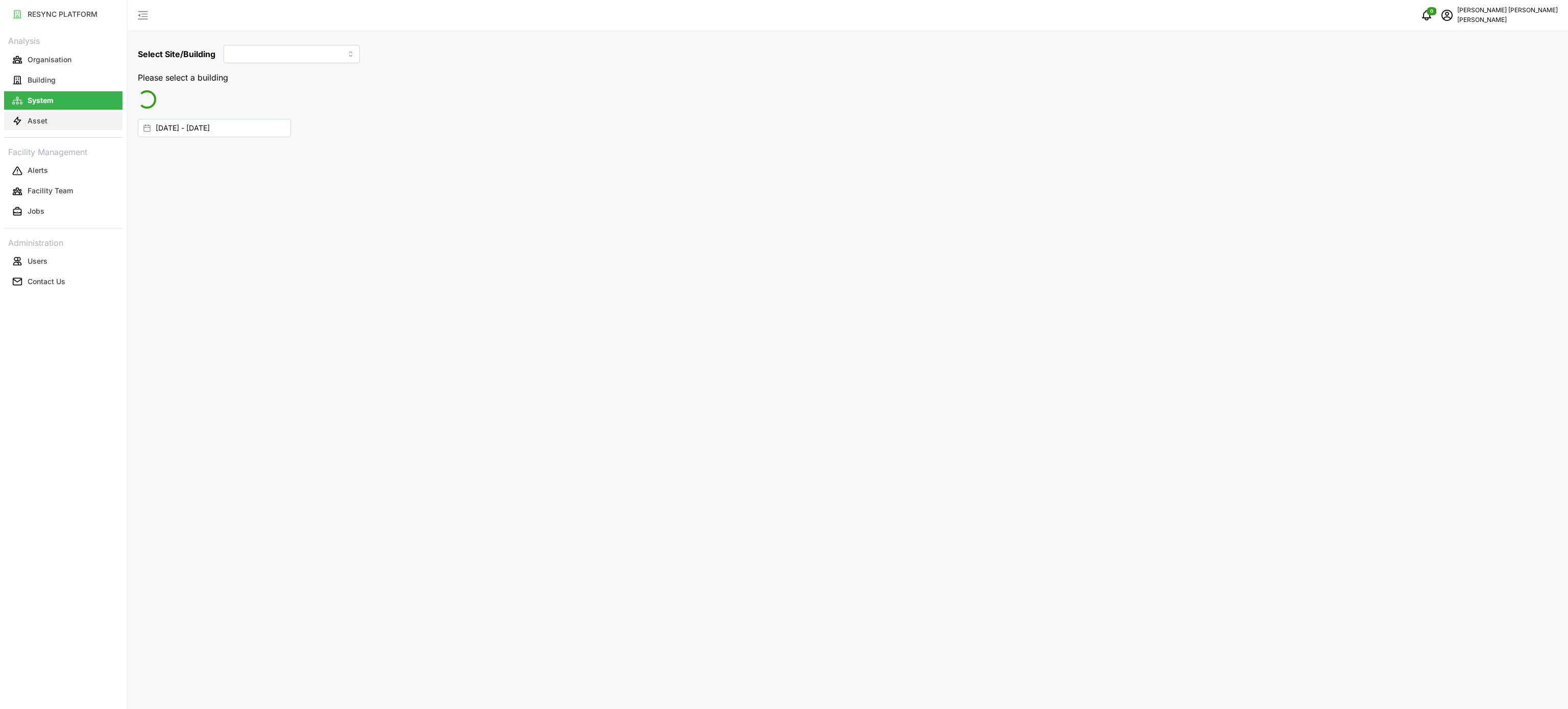
click at [64, 114] on button "Asset" at bounding box center [63, 120] width 119 height 18
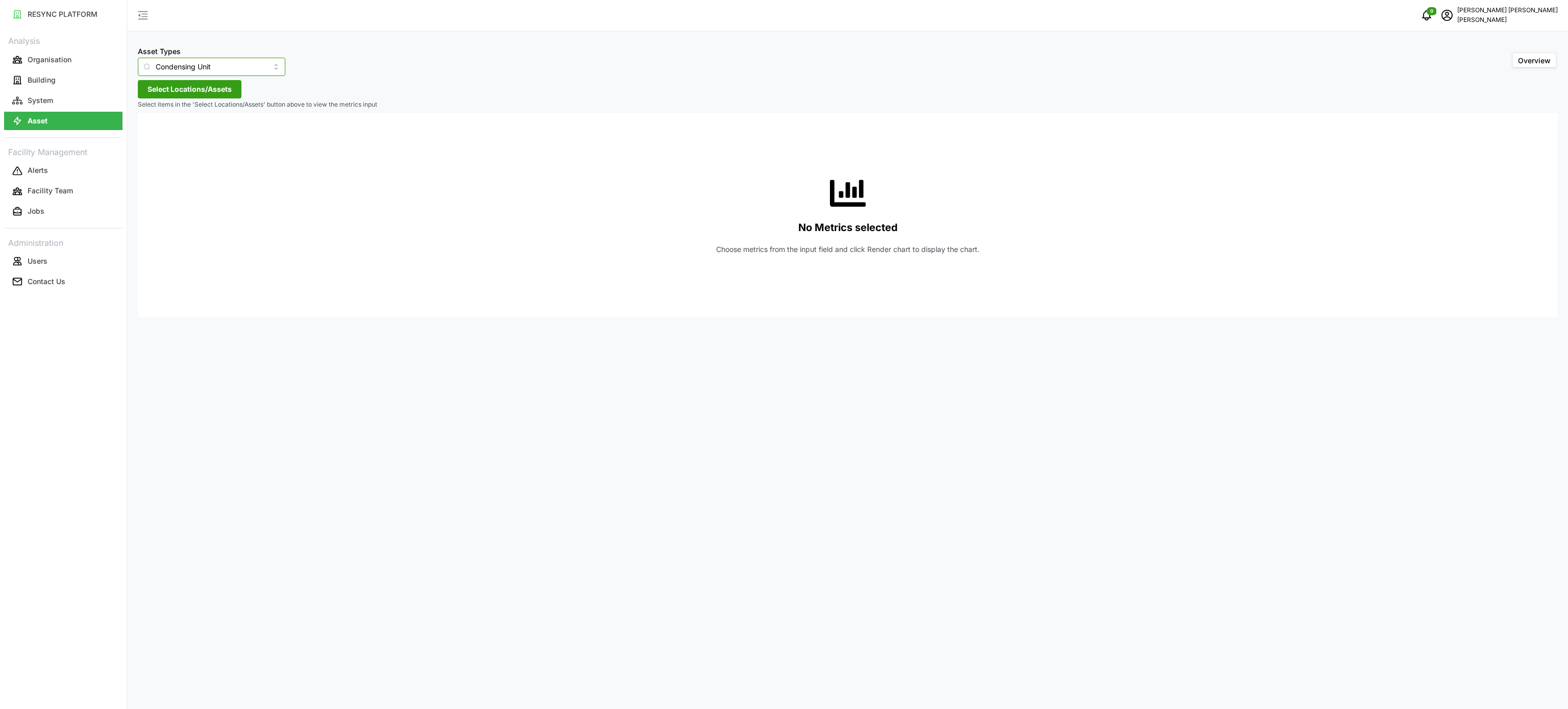
click at [249, 69] on input "Condensing Unit" at bounding box center [211, 67] width 147 height 18
click at [214, 122] on div "Electrical Meter" at bounding box center [204, 125] width 129 height 17
type input "Electrical Meter"
click at [233, 85] on button "Select Locations/Assets" at bounding box center [189, 89] width 103 height 18
click at [145, 136] on div "[PERSON_NAME]" at bounding box center [209, 126] width 142 height 48
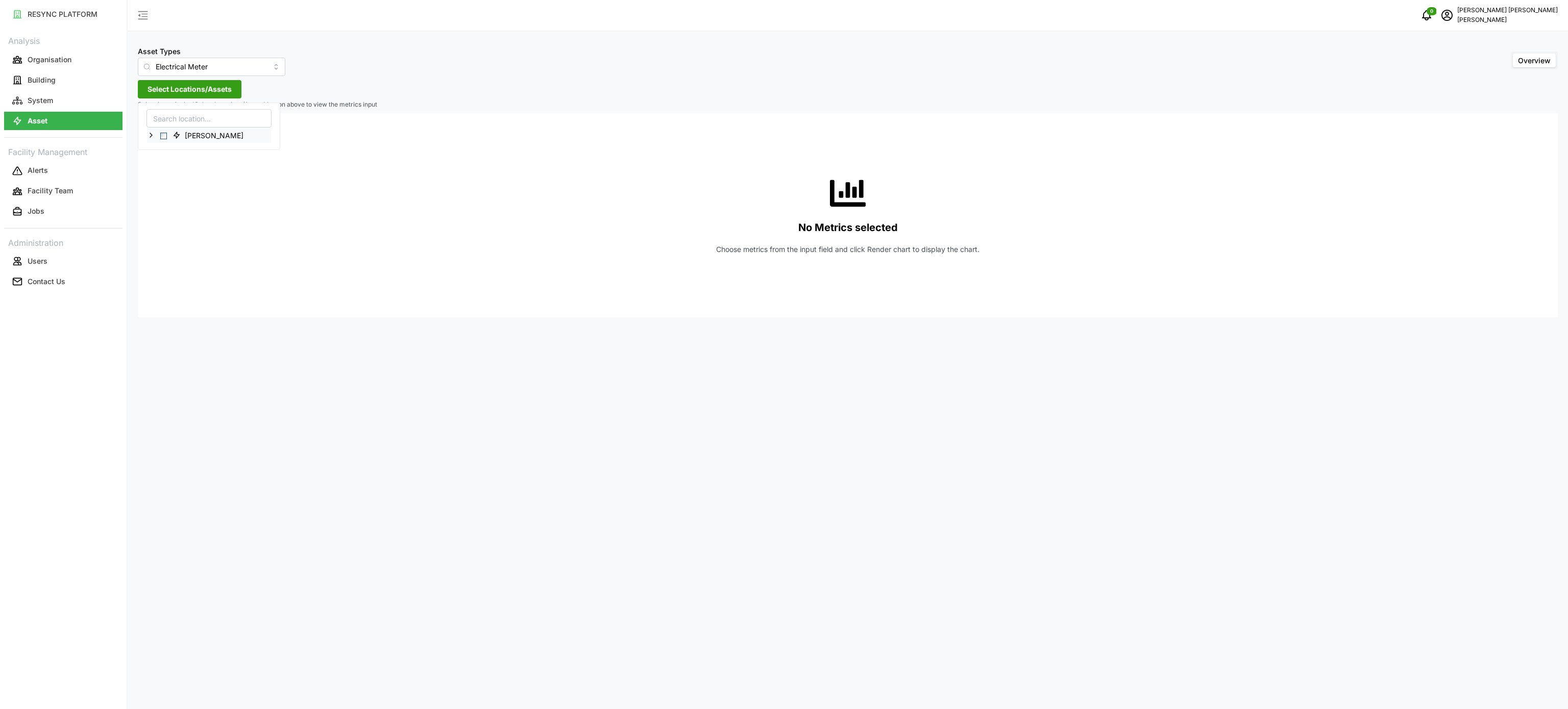
click at [155, 138] on div "[PERSON_NAME]" at bounding box center [209, 135] width 124 height 15
click at [153, 134] on icon at bounding box center [151, 135] width 8 height 8
click at [161, 167] on icon at bounding box center [159, 164] width 8 height 8
click at [166, 184] on span at bounding box center [167, 179] width 8 height 8
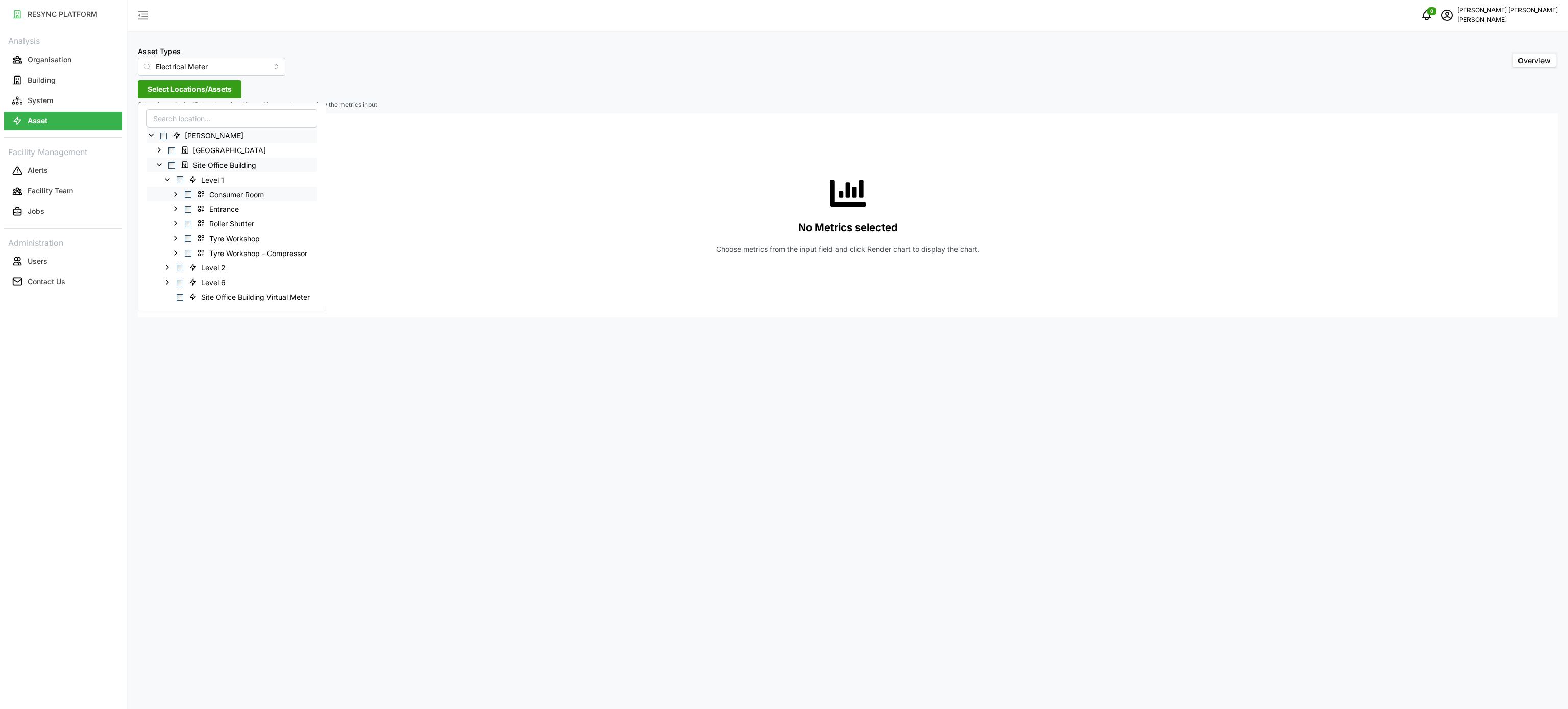
click at [175, 195] on icon at bounding box center [175, 193] width 8 height 8
click at [186, 240] on icon at bounding box center [183, 238] width 8 height 8
click at [206, 313] on span "Select MSB Incomer 1" at bounding box center [204, 312] width 6 height 6
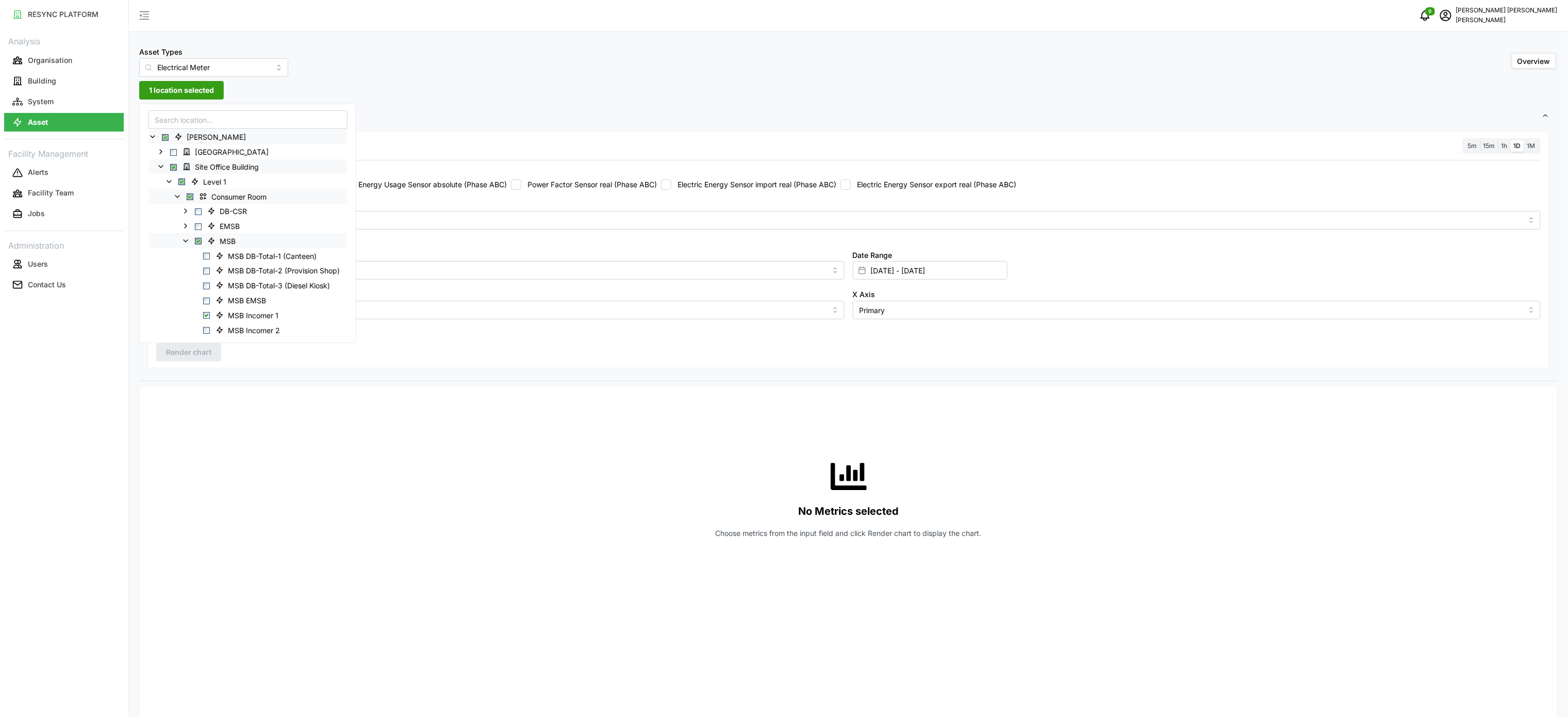
scroll to position [103, 0]
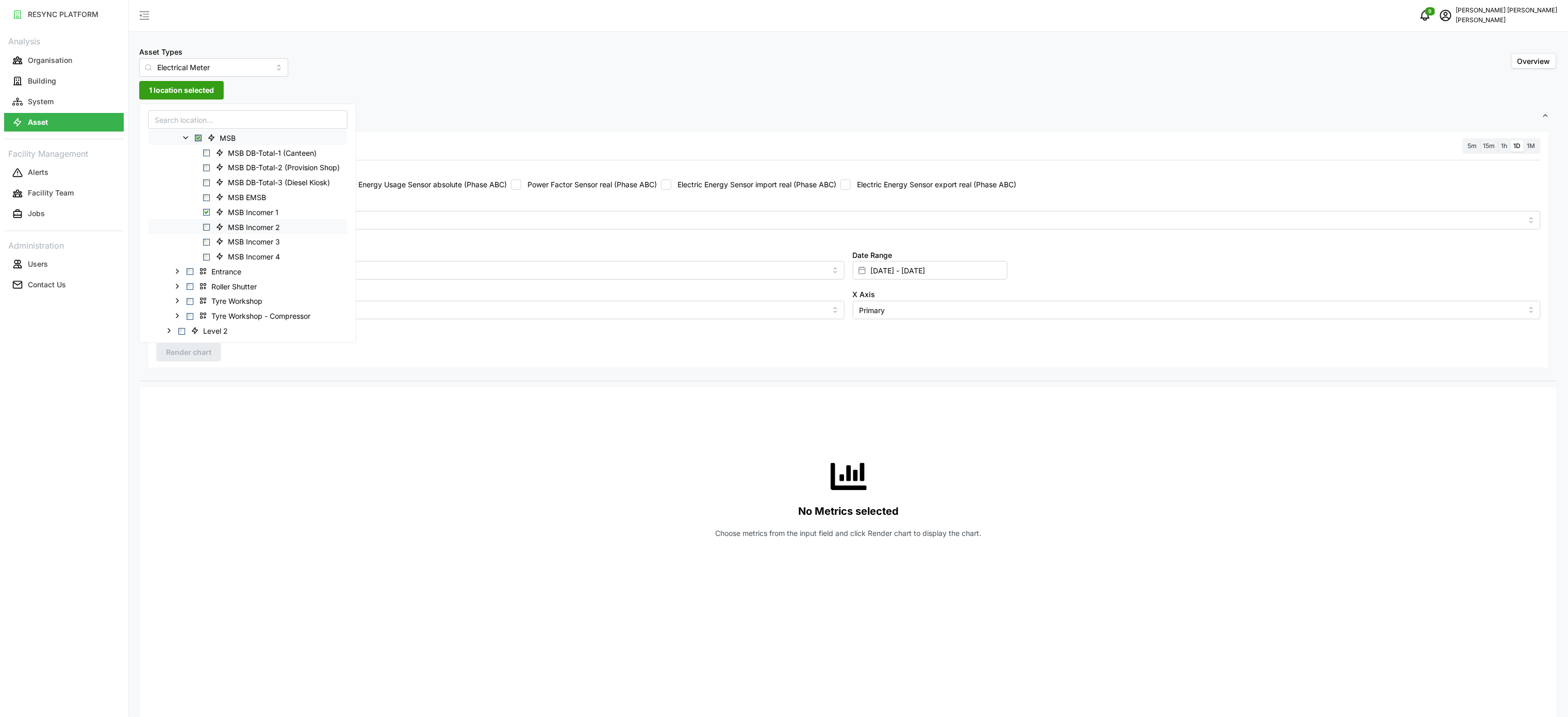
click at [208, 228] on span "Select MSB Incomer 2" at bounding box center [206, 227] width 6 height 6
click at [207, 244] on span "Select MSB Incomer 3" at bounding box center [206, 242] width 6 height 6
click at [208, 255] on span "Select MSB Incomer 4" at bounding box center [206, 257] width 6 height 6
click at [542, 453] on div "No Metrics selected Choose metrics from the input field and click Render chart …" at bounding box center [849, 498] width 1385 height 207
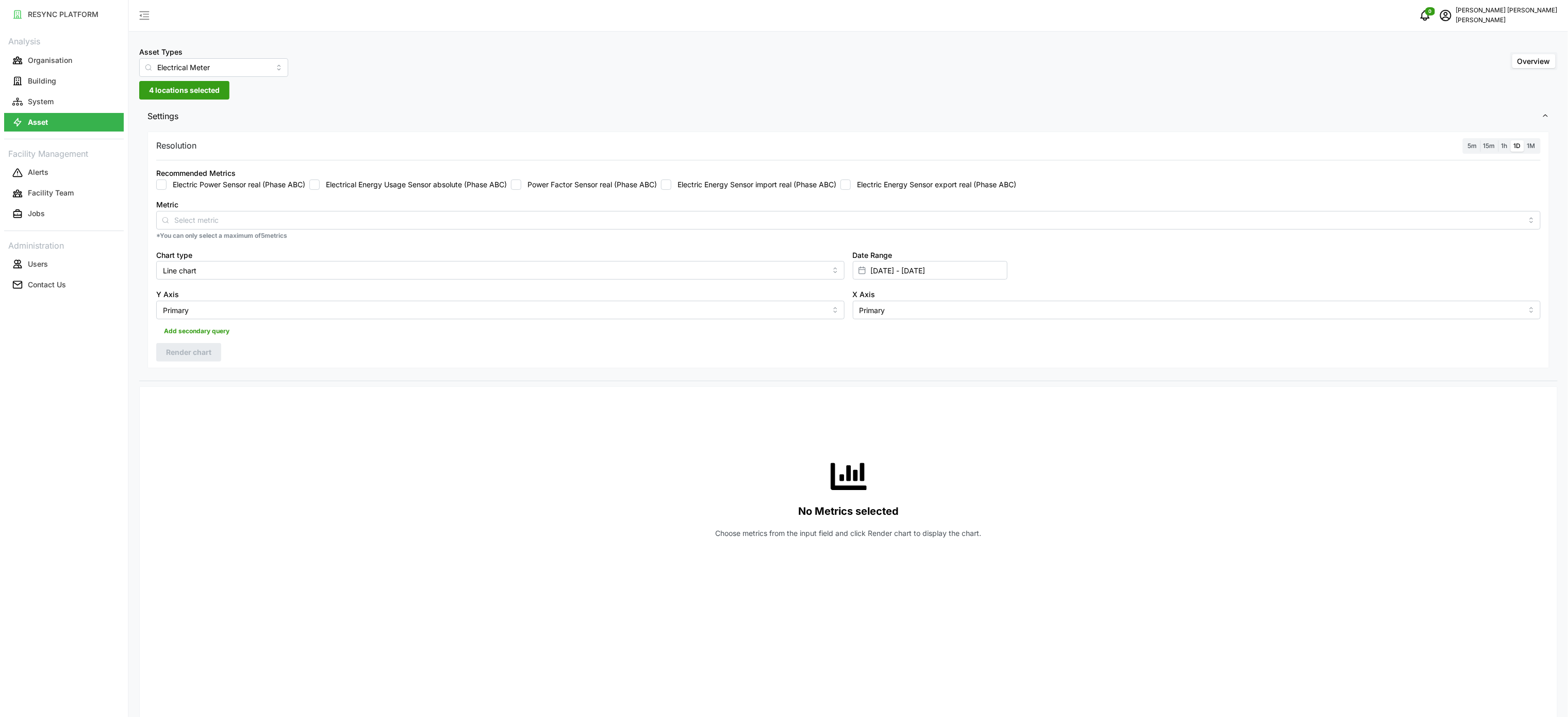
click at [530, 393] on div at bounding box center [1024, 395] width 1057 height 8
click at [924, 276] on input "[DATE] - [DATE]" at bounding box center [930, 270] width 154 height 19
click at [932, 269] on input "[DATE] - [DATE]" at bounding box center [930, 270] width 154 height 19
click at [742, 196] on div "Metric *You can only select a maximum of 5 metrics" at bounding box center [848, 219] width 1393 height 51
click at [748, 185] on label "Electric Energy Sensor import real (Phase ABC)" at bounding box center [753, 185] width 165 height 10
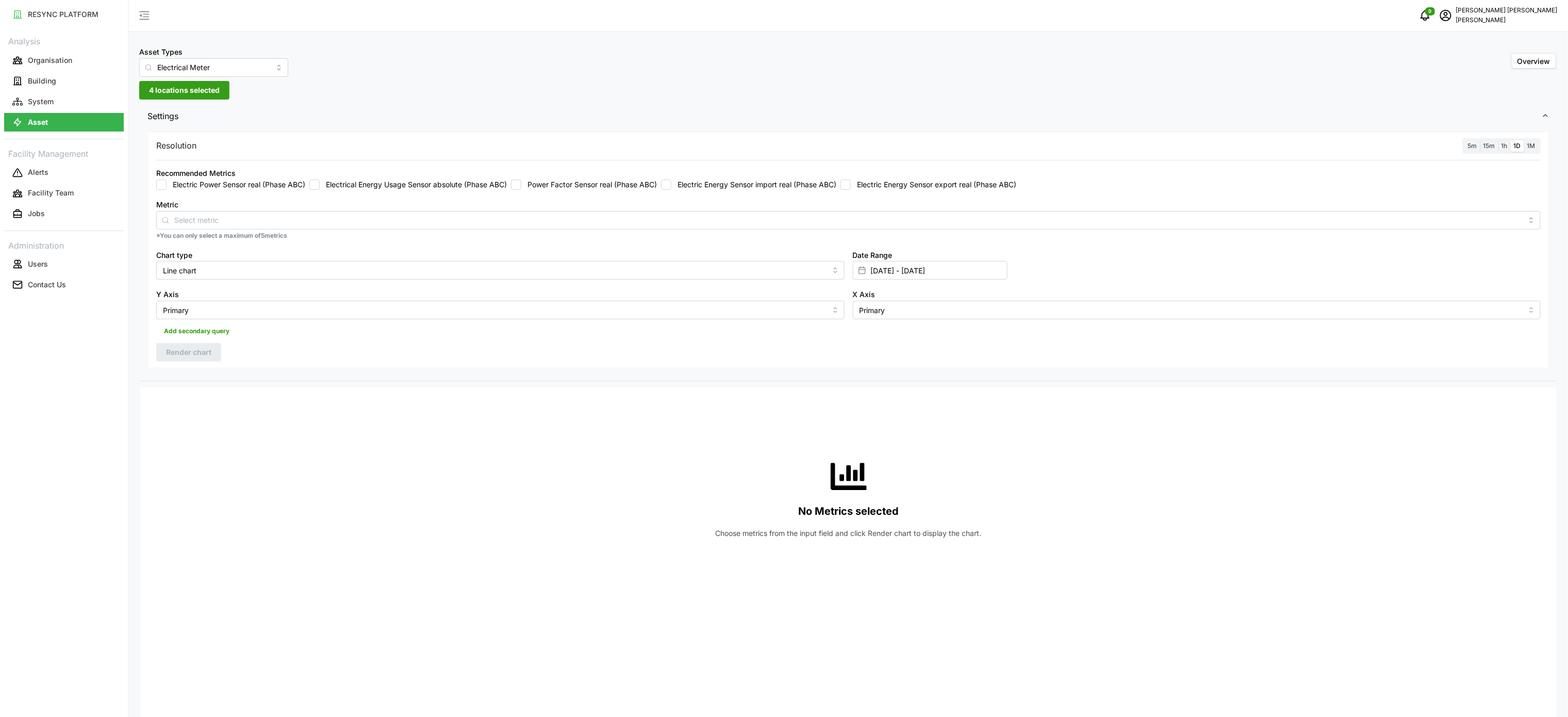
click at [671, 185] on input "Electric Energy Sensor import real (Phase ABC)" at bounding box center [666, 185] width 10 height 10
checkbox input "true"
click at [924, 270] on input "[DATE] - [DATE]" at bounding box center [930, 270] width 154 height 19
click at [878, 412] on button "11" at bounding box center [875, 413] width 19 height 19
click at [556, 433] on div "No Metrics selected Choose metrics from the input field and click Render chart …" at bounding box center [849, 498] width 1385 height 207
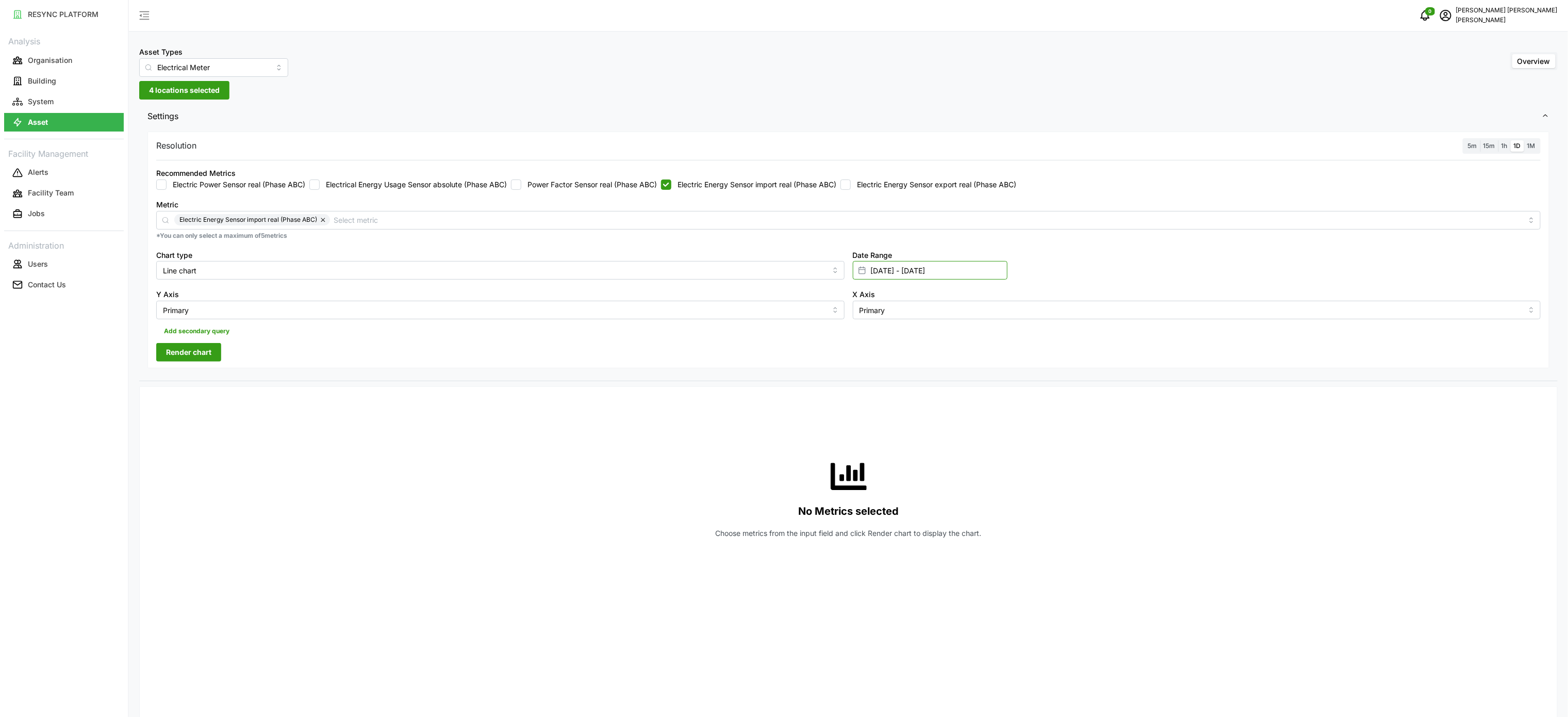
click at [946, 265] on input "[DATE] - [DATE]" at bounding box center [930, 270] width 154 height 19
click at [879, 408] on button "11" at bounding box center [875, 413] width 19 height 19
click at [728, 442] on div "No Metrics selected Choose metrics from the input field and click Render chart …" at bounding box center [849, 498] width 1385 height 207
click at [940, 264] on input "[DATE] - [DATE]" at bounding box center [930, 270] width 154 height 19
click at [876, 409] on button "11" at bounding box center [875, 413] width 19 height 19
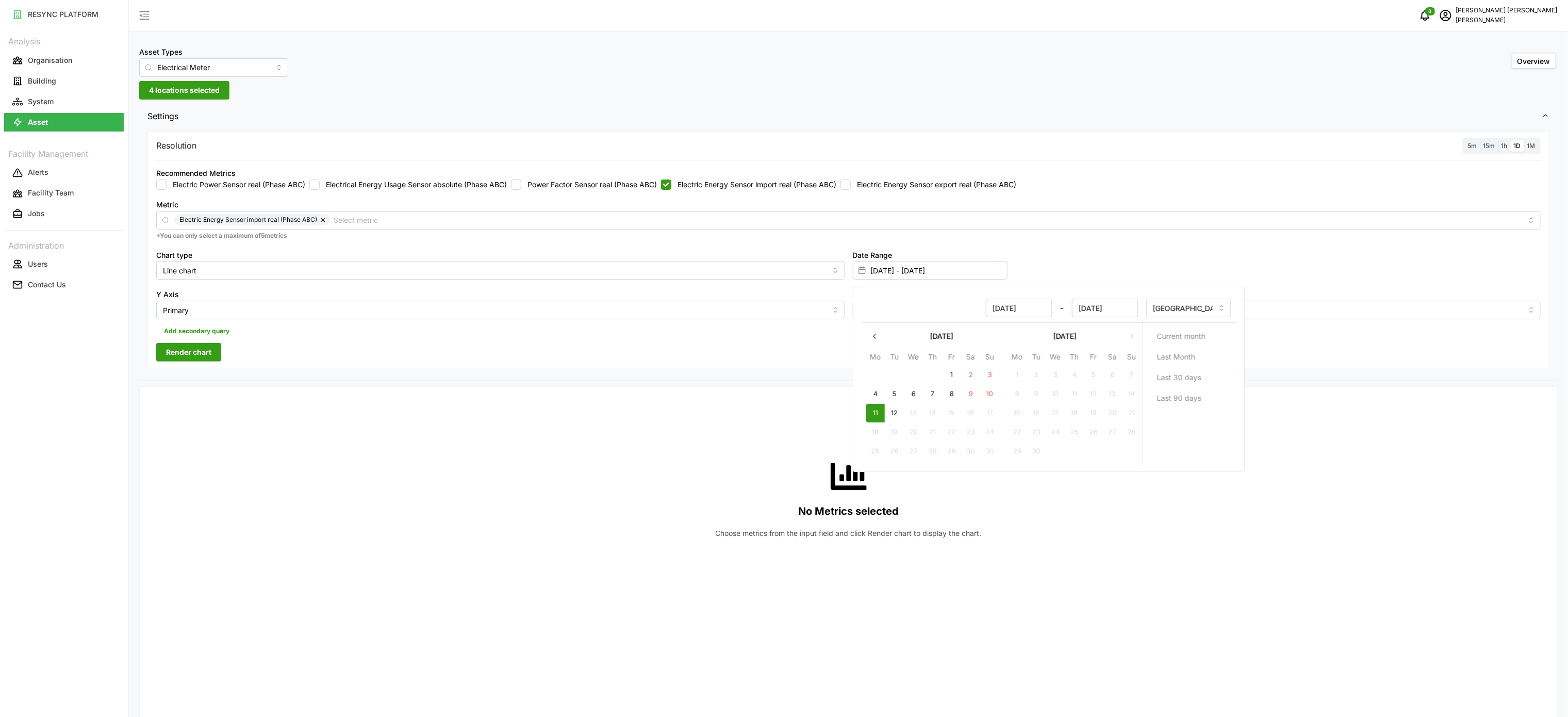
click at [880, 409] on button "11" at bounding box center [875, 413] width 19 height 19
type input "[DATE] - [DATE]"
type input "[DATE]"
click at [1060, 249] on div "Date Range [DATE] - [DATE]" at bounding box center [1197, 264] width 697 height 40
click at [663, 476] on div "No Metrics selected Choose metrics from the input field and click Render chart …" at bounding box center [849, 498] width 1385 height 207
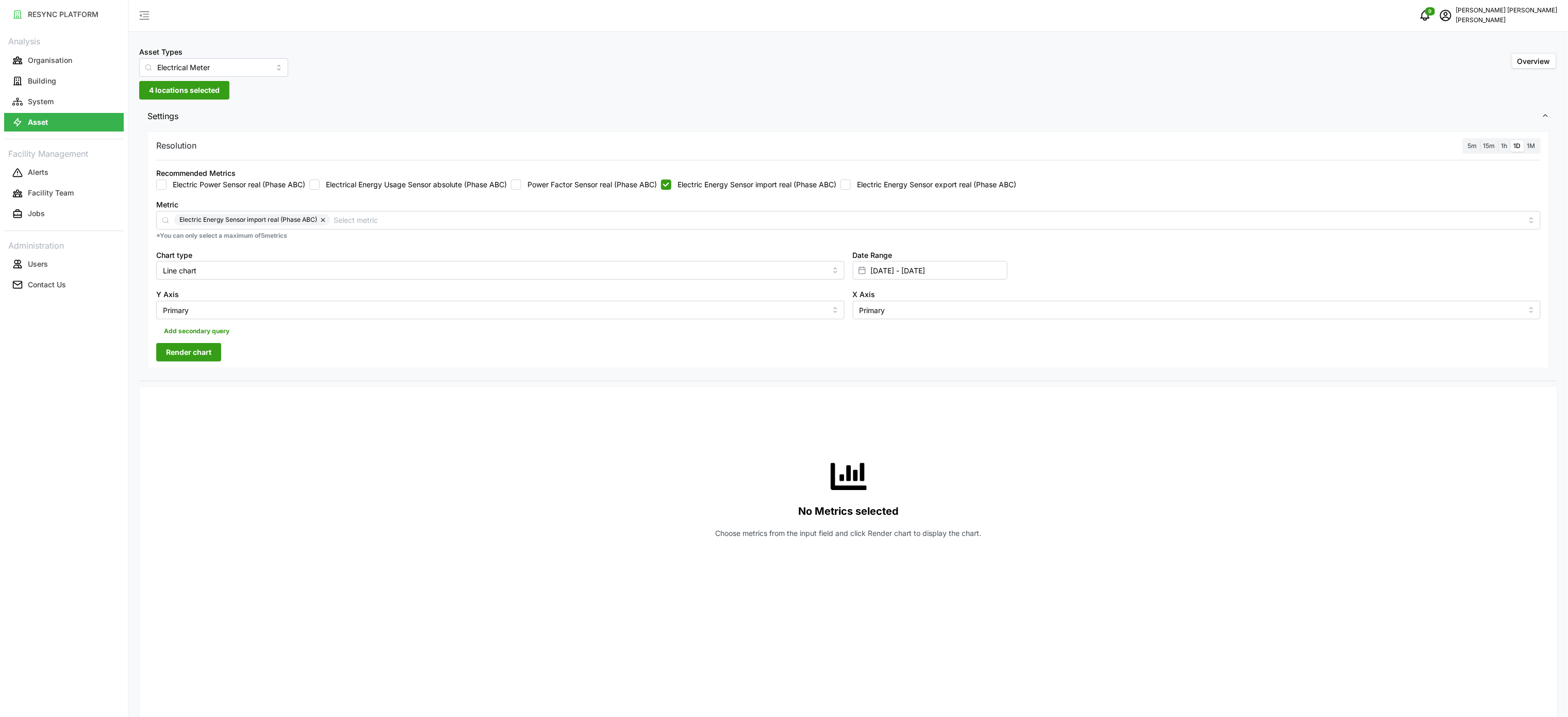
click at [181, 355] on span "Render chart" at bounding box center [188, 352] width 46 height 17
click at [1506, 146] on span "1h" at bounding box center [1505, 146] width 6 height 8
click at [1498, 140] on input "1h" at bounding box center [1498, 140] width 0 height 0
click at [210, 350] on span "Render chart" at bounding box center [188, 352] width 46 height 17
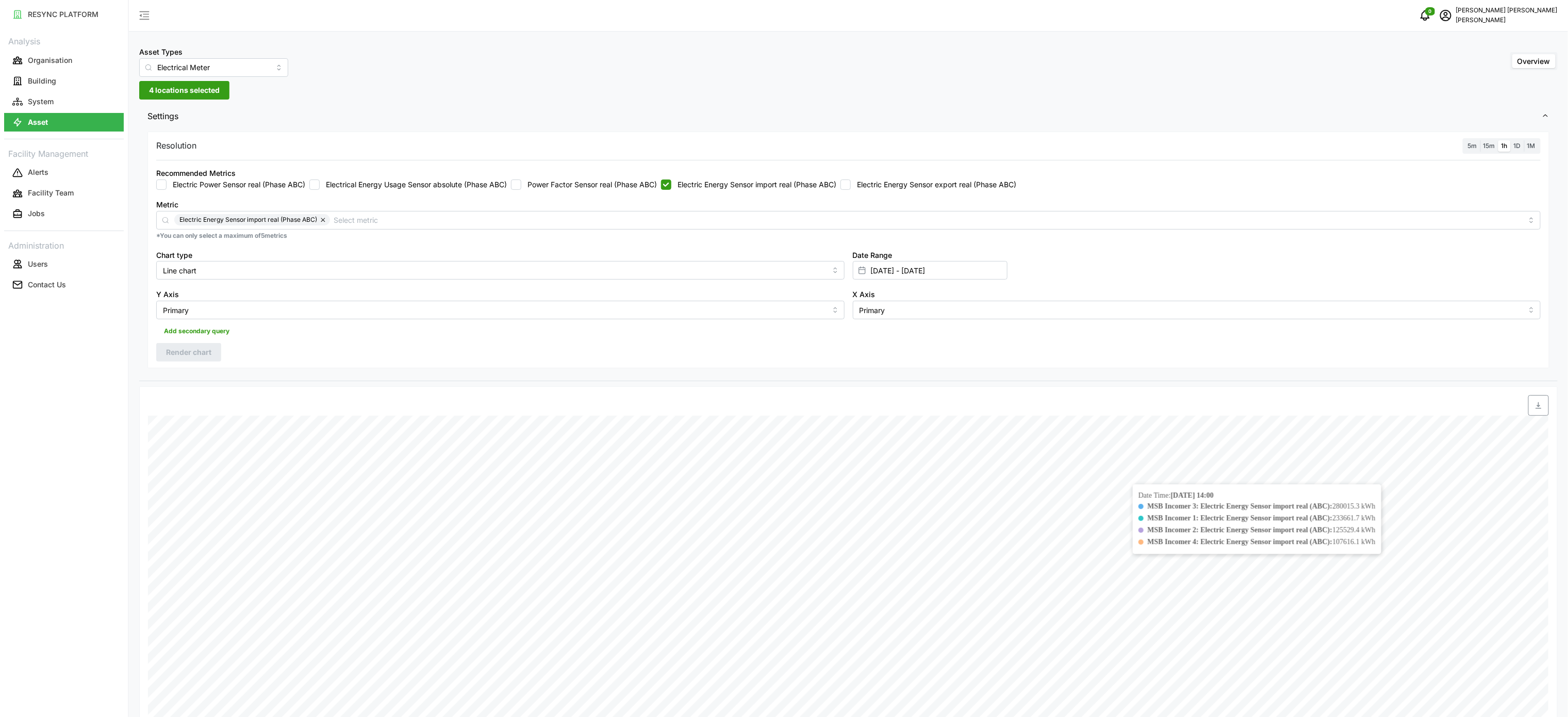
scroll to position [310, 0]
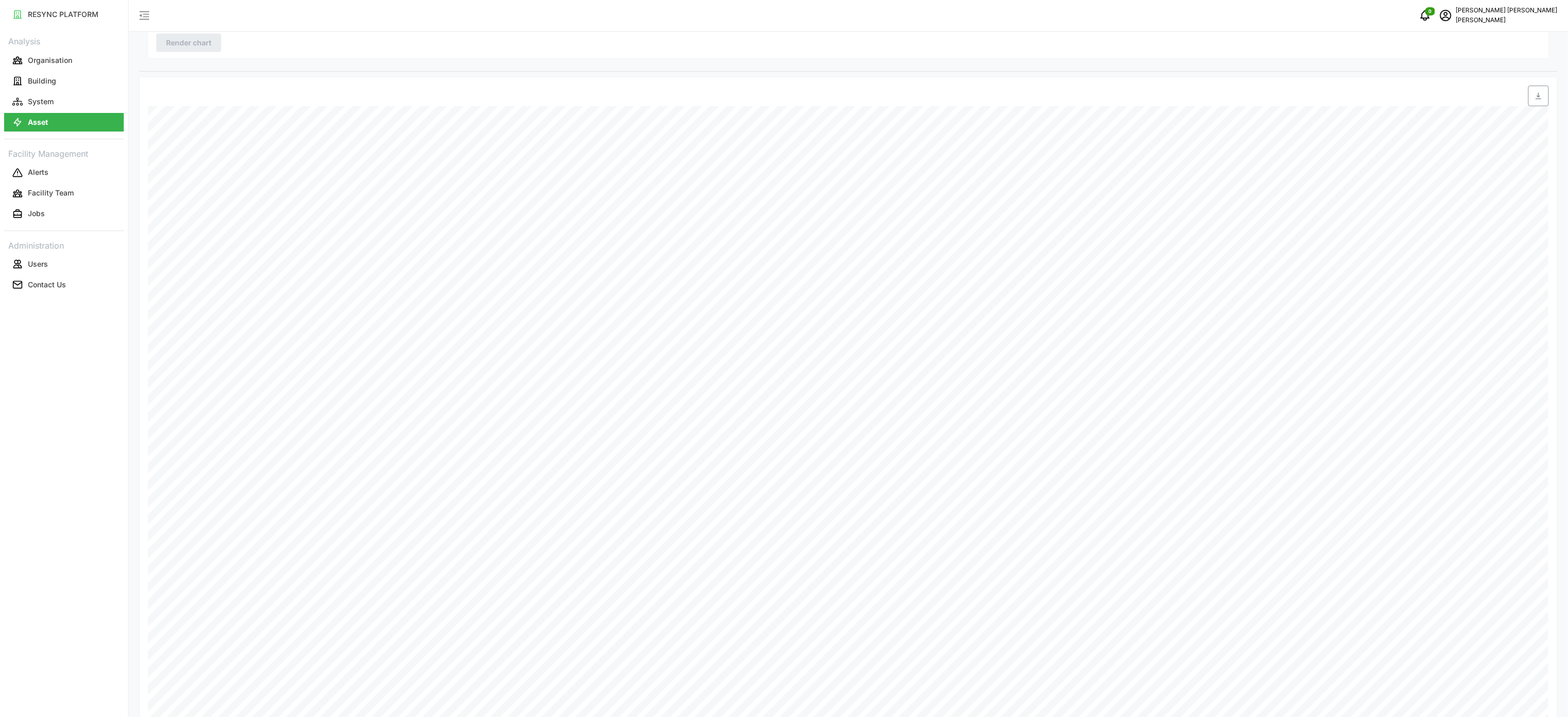
click at [1544, 98] on span "button" at bounding box center [1539, 96] width 20 height 20
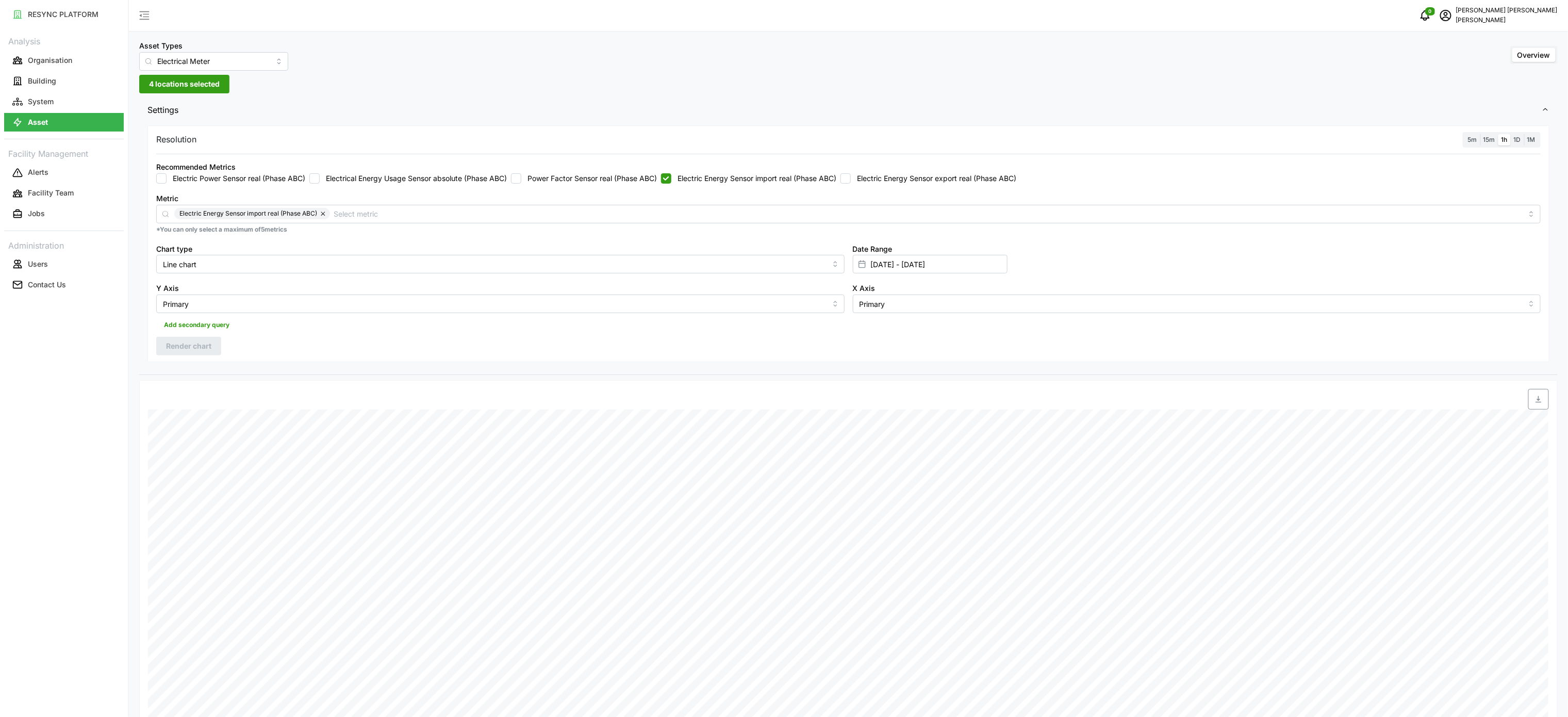
scroll to position [0, 0]
click at [347, 97] on div "Asset Types Electrical Meter Overview 4 locations selected Settings Resolution …" at bounding box center [848, 524] width 1439 height 1049
click at [314, 400] on div at bounding box center [319, 405] width 352 height 29
click at [900, 270] on input "[DATE] - [DATE]" at bounding box center [930, 270] width 154 height 19
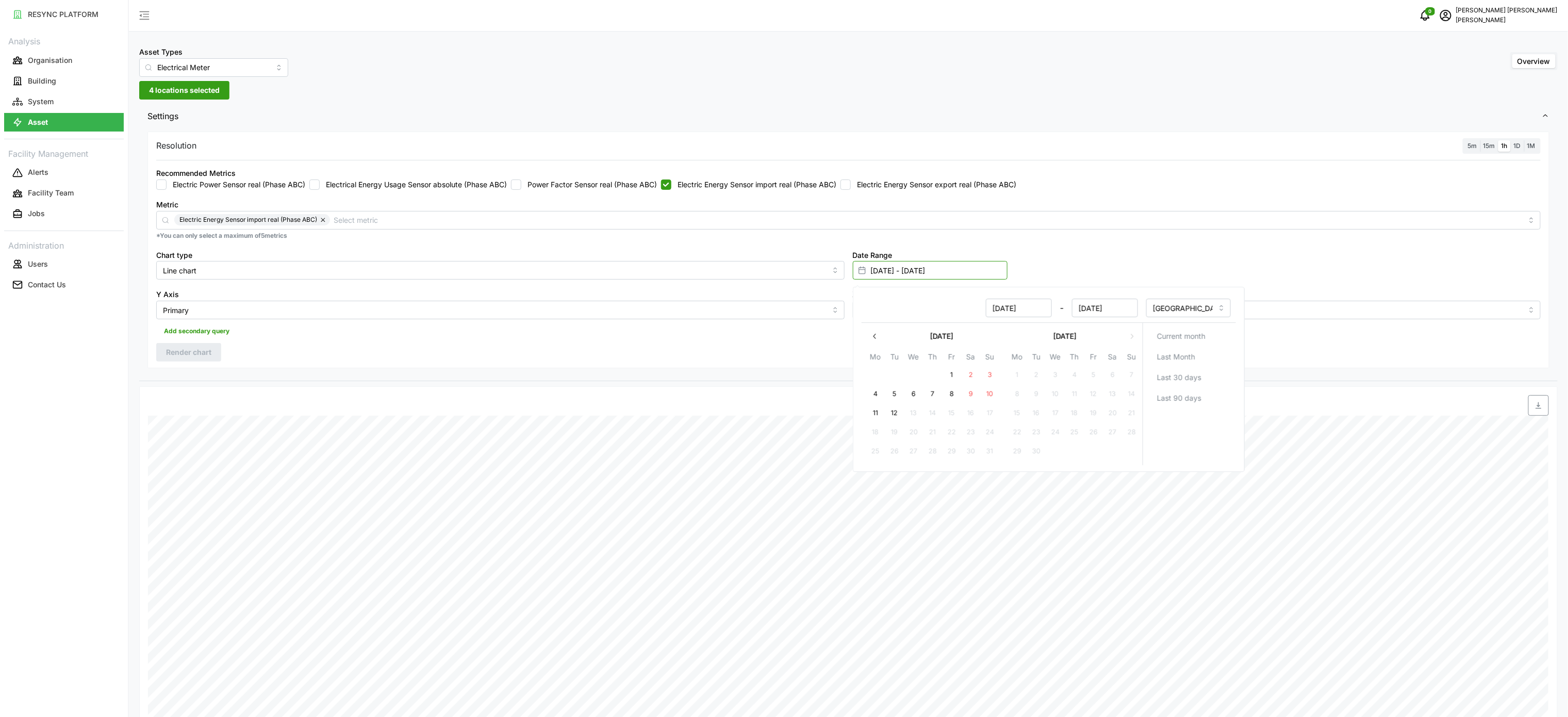
click at [900, 270] on input "[DATE] - [DATE]" at bounding box center [930, 270] width 154 height 19
click at [897, 421] on button "12" at bounding box center [894, 413] width 19 height 19
type input "[DATE] - [DATE]"
type input "[DATE]"
click at [897, 416] on button "12" at bounding box center [894, 413] width 19 height 19
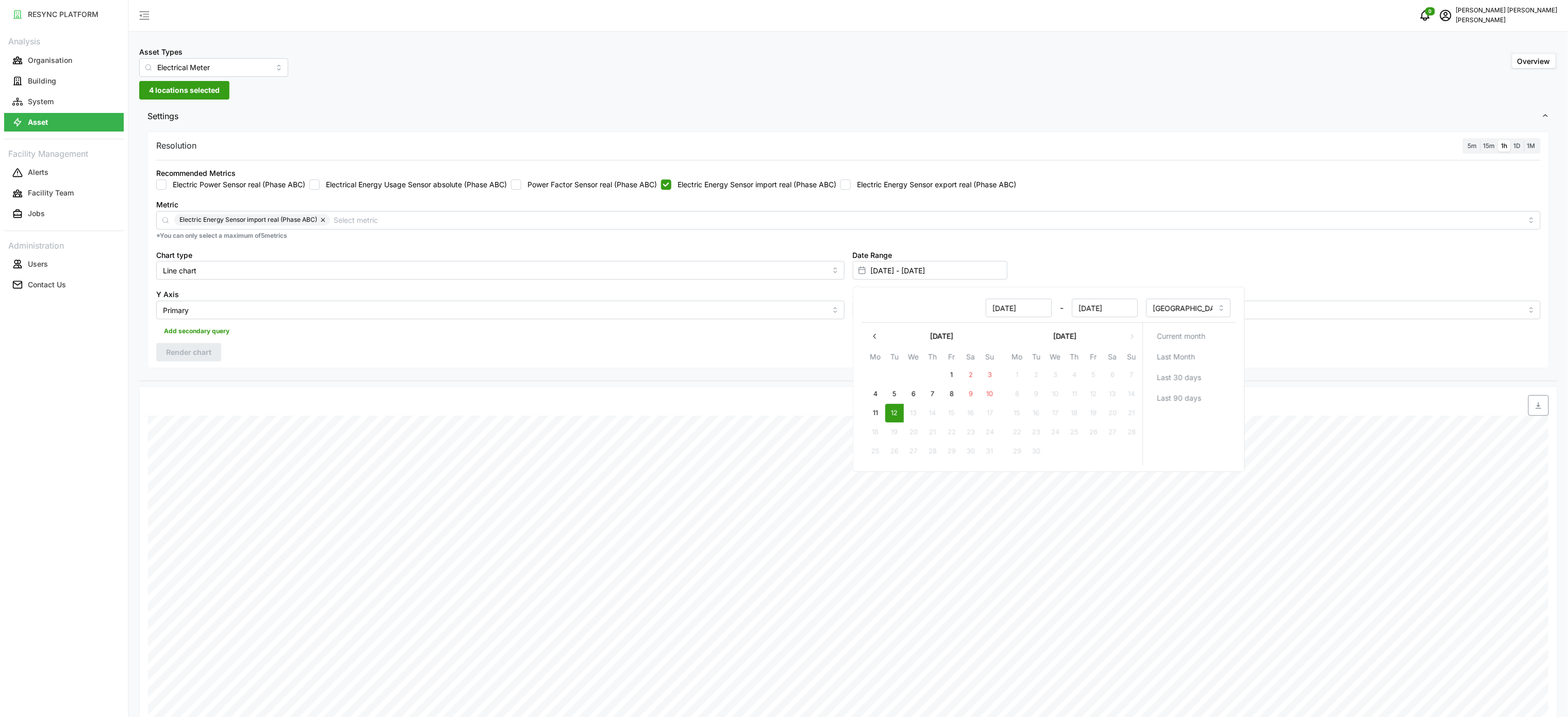
type input "[DATE] - [DATE]"
type input "[DATE]"
click at [1289, 407] on div at bounding box center [1024, 405] width 1049 height 21
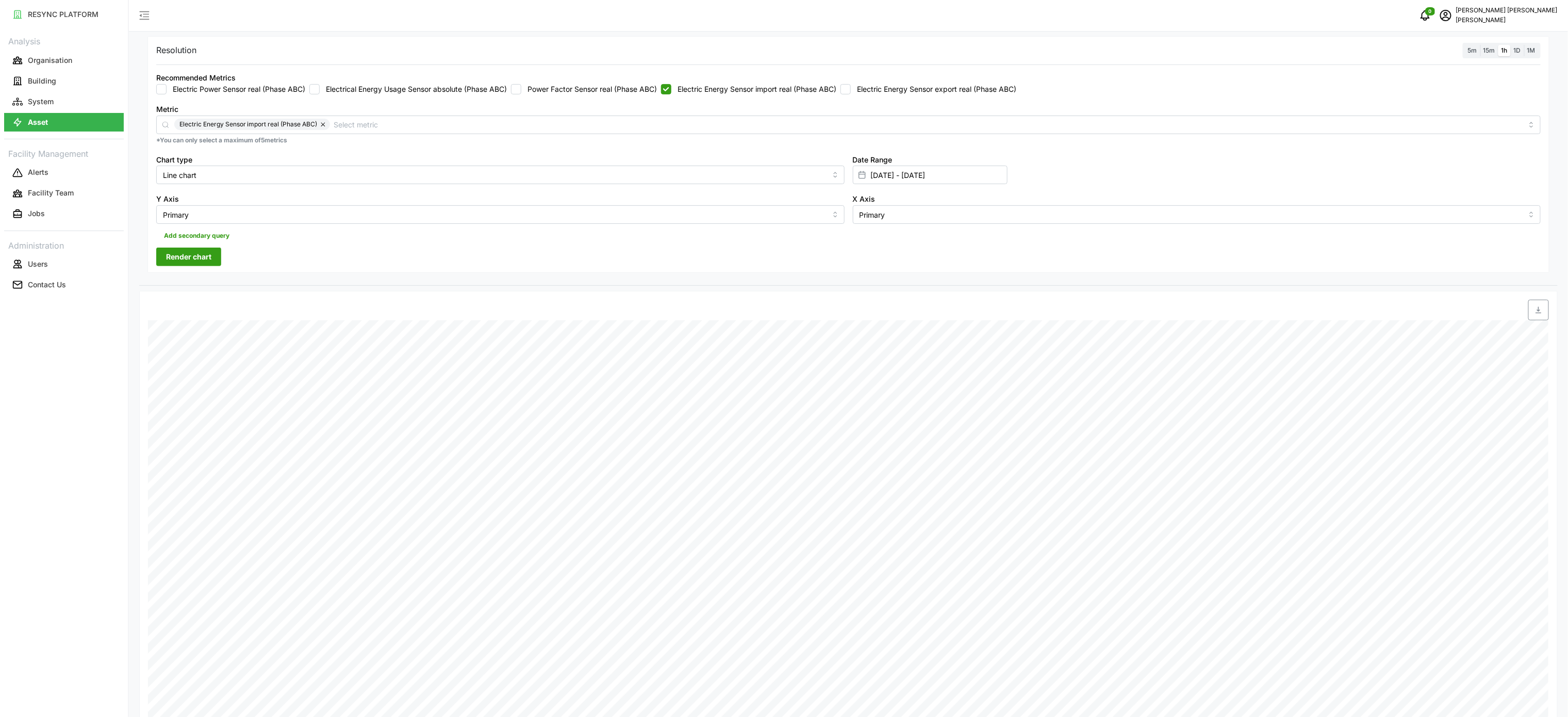
scroll to position [103, 0]
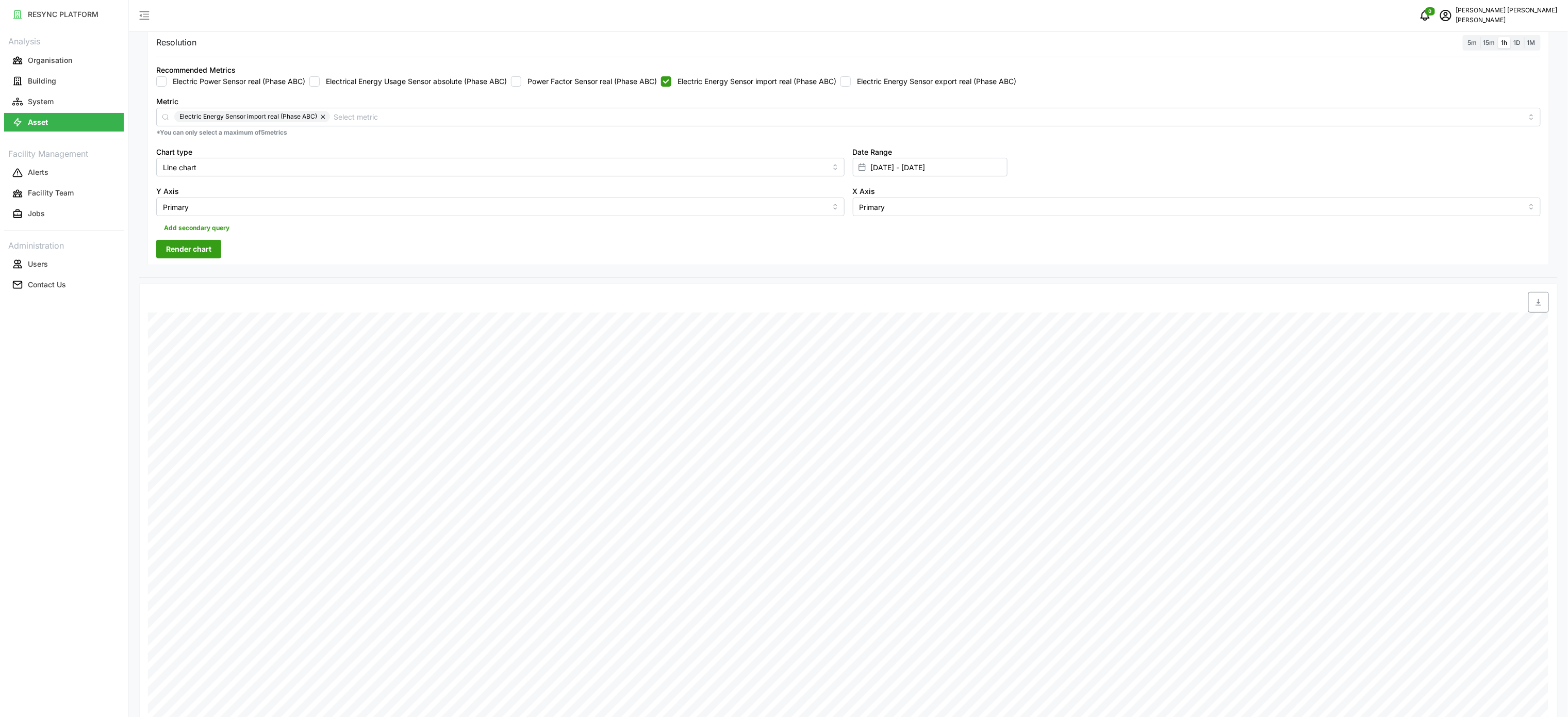
click at [183, 255] on span "Render chart" at bounding box center [188, 249] width 46 height 17
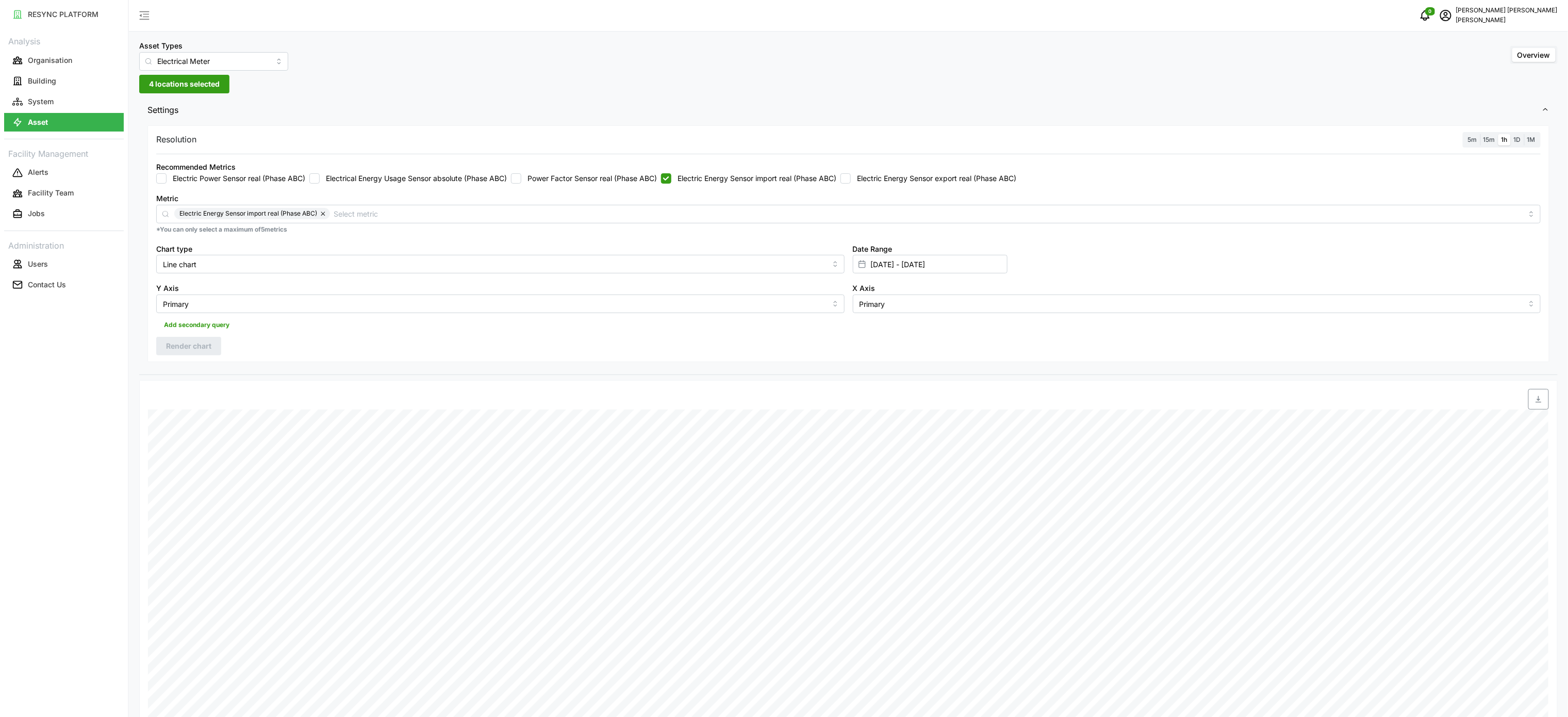
scroll to position [0, 0]
click at [1533, 405] on span "button" at bounding box center [1539, 405] width 20 height 20
click at [1530, 146] on span "1M" at bounding box center [1531, 146] width 8 height 8
click at [1524, 140] on input "1M" at bounding box center [1524, 140] width 0 height 0
click at [1488, 146] on span "15m" at bounding box center [1489, 146] width 12 height 8
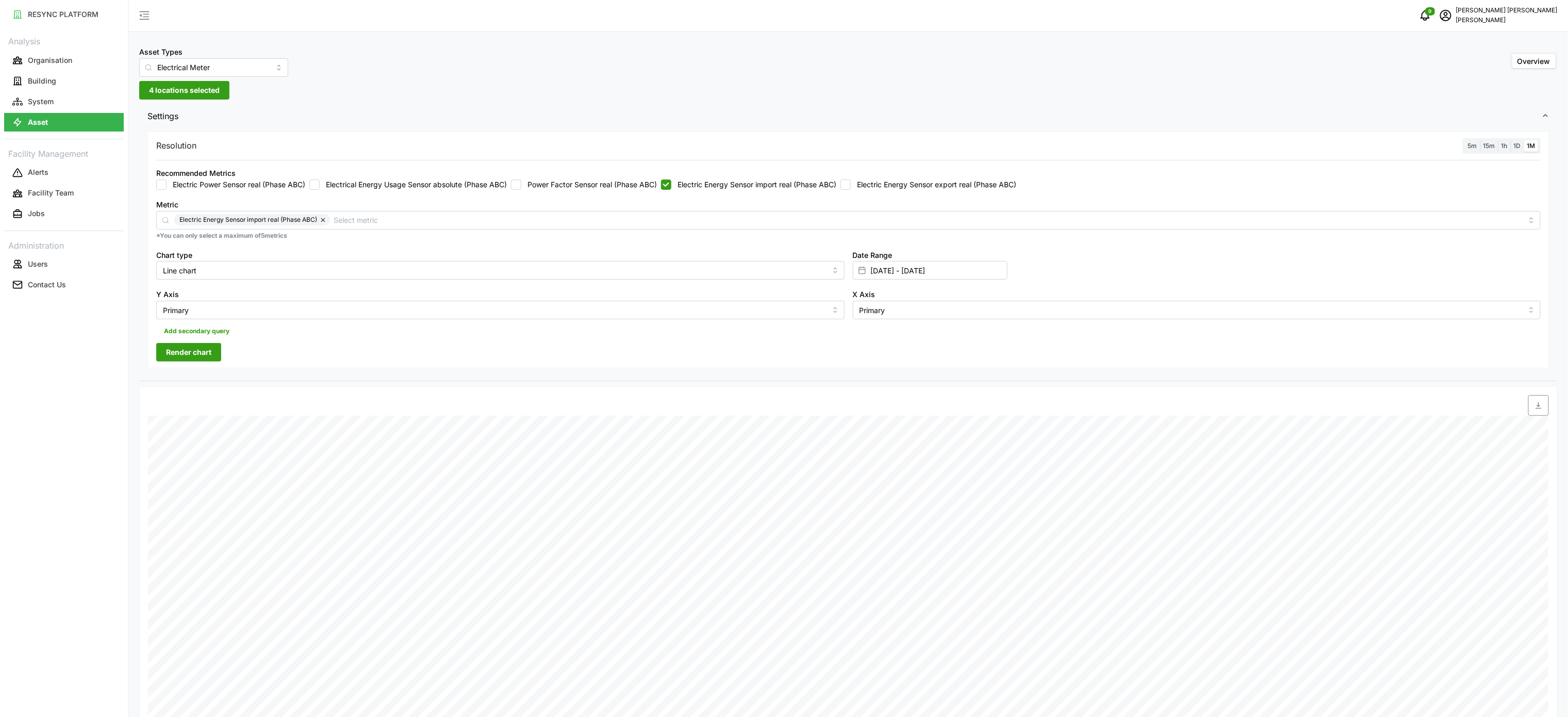
click at [1480, 140] on input "15m" at bounding box center [1480, 140] width 0 height 0
click at [200, 358] on span "Render chart" at bounding box center [188, 352] width 46 height 17
click at [1535, 415] on span "button" at bounding box center [1539, 405] width 20 height 20
click at [1254, 253] on div "Date Range [DATE] - [DATE]" at bounding box center [1197, 264] width 697 height 40
click at [893, 271] on input "[DATE] - [DATE]" at bounding box center [930, 270] width 154 height 19
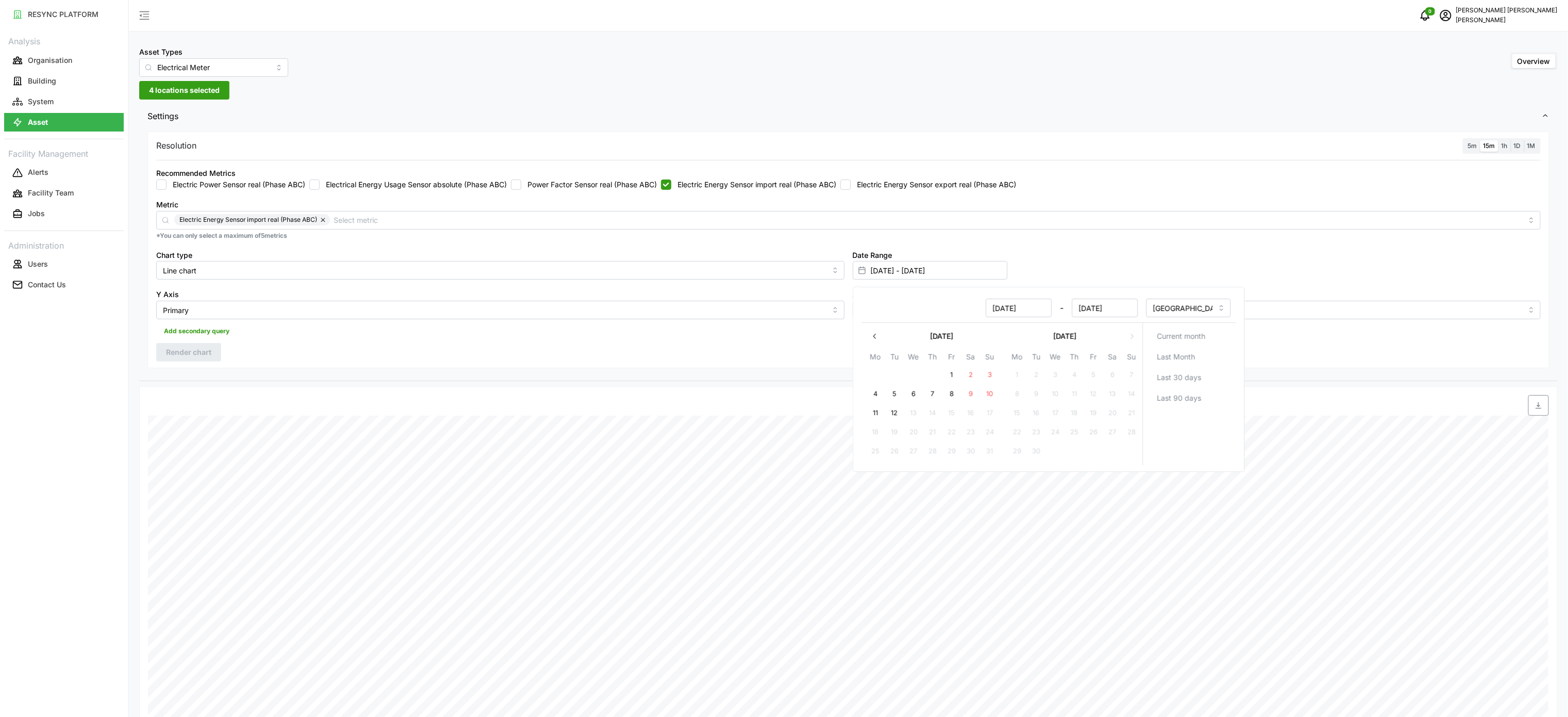
click at [988, 395] on button "10" at bounding box center [989, 394] width 19 height 19
type input "[DATE] - [DATE]"
type input "[DATE]"
click at [930, 271] on input "[DATE] - [DATE]" at bounding box center [930, 270] width 154 height 19
click at [992, 400] on button "10" at bounding box center [989, 394] width 19 height 19
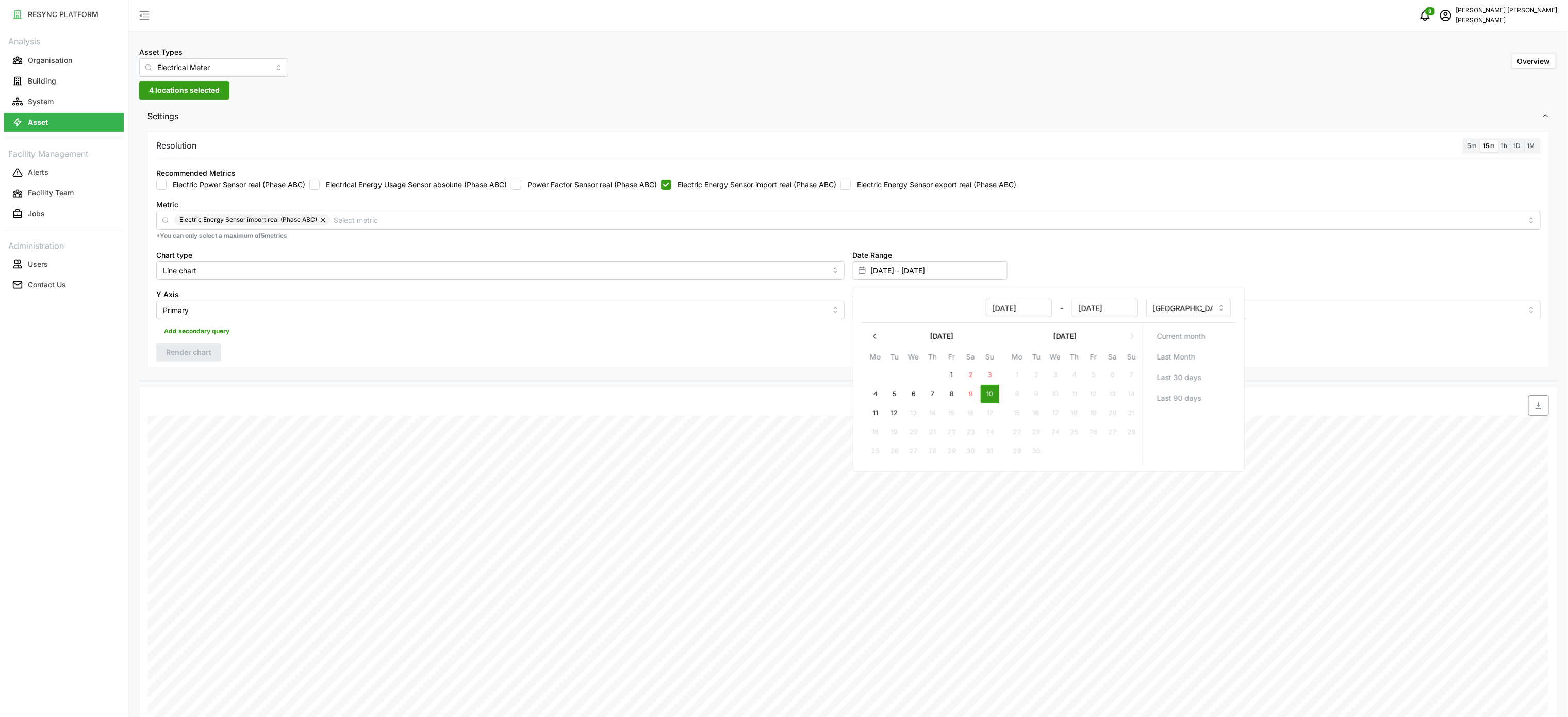
type input "[DATE] - [DATE]"
type input "[DATE]"
drag, startPoint x: 751, startPoint y: 396, endPoint x: 893, endPoint y: 402, distance: 142.1
click at [751, 395] on div at bounding box center [1024, 405] width 1057 height 29
click at [202, 351] on span "Render chart" at bounding box center [188, 352] width 46 height 17
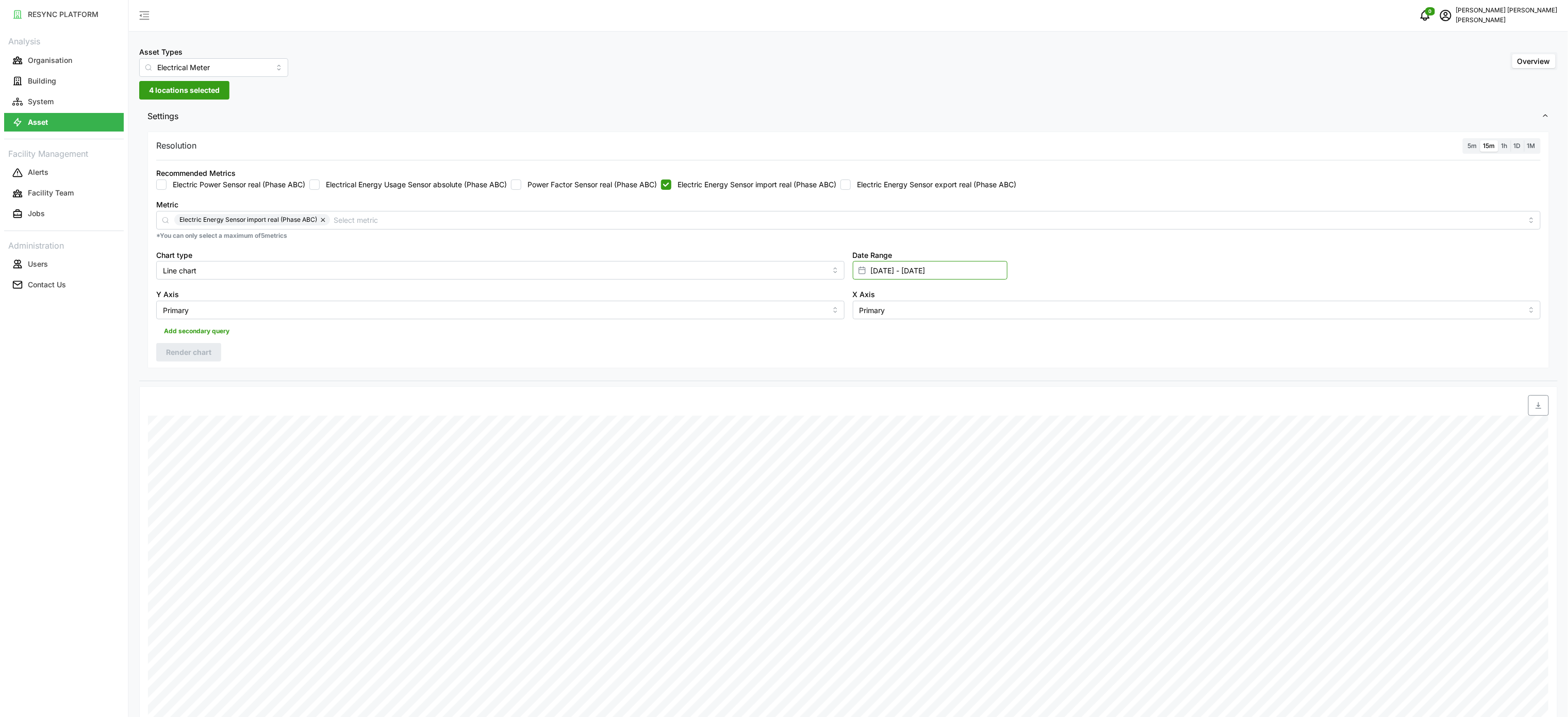
click at [898, 267] on input "[DATE] - [DATE]" at bounding box center [930, 270] width 154 height 19
click at [879, 412] on button "11" at bounding box center [875, 413] width 19 height 19
type input "[DATE] - [DATE]"
type input "[DATE]"
click at [879, 412] on button "11" at bounding box center [875, 413] width 19 height 19
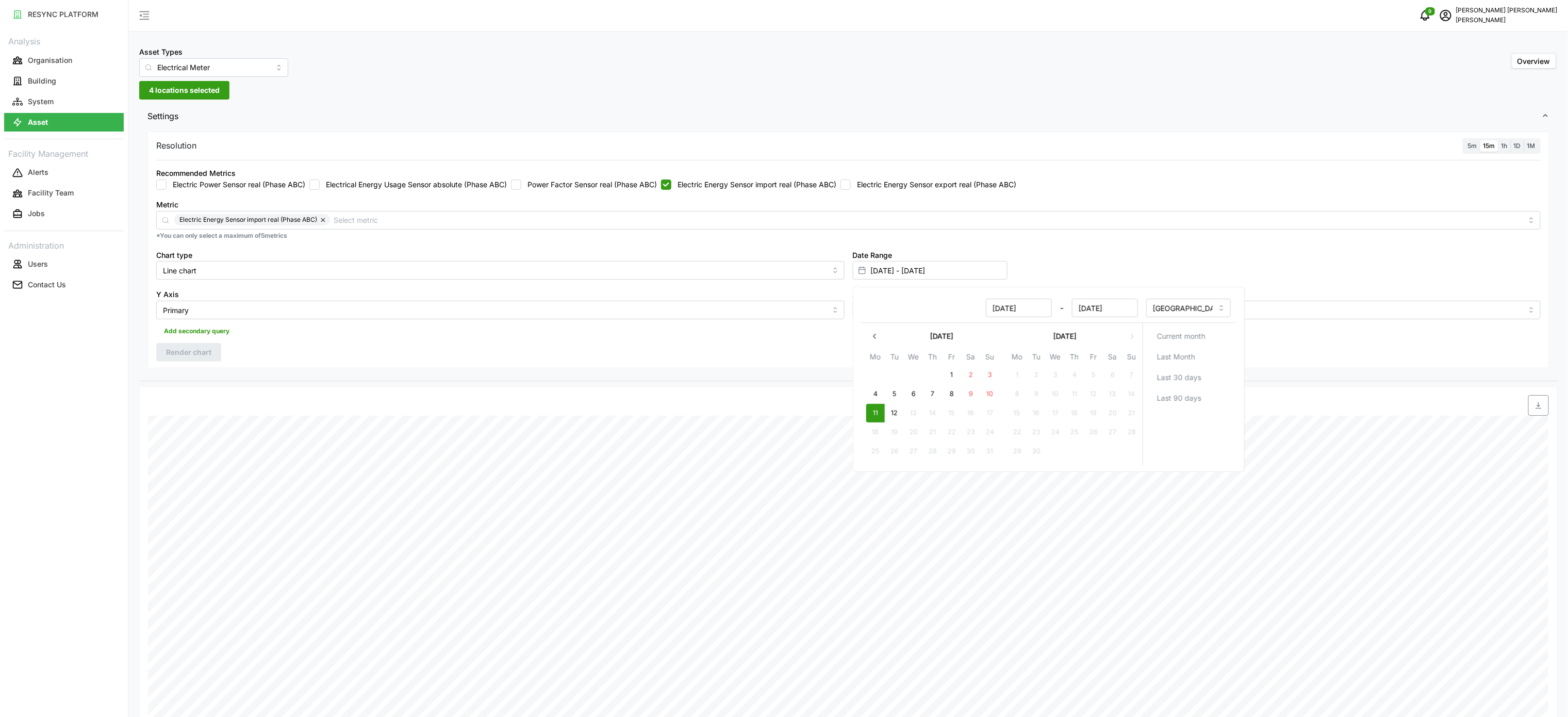
type input "[DATE] - [DATE]"
type input "[DATE]"
click at [892, 413] on button "12" at bounding box center [894, 413] width 19 height 19
type input "[DATE] - [DATE]"
type input "[DATE]"
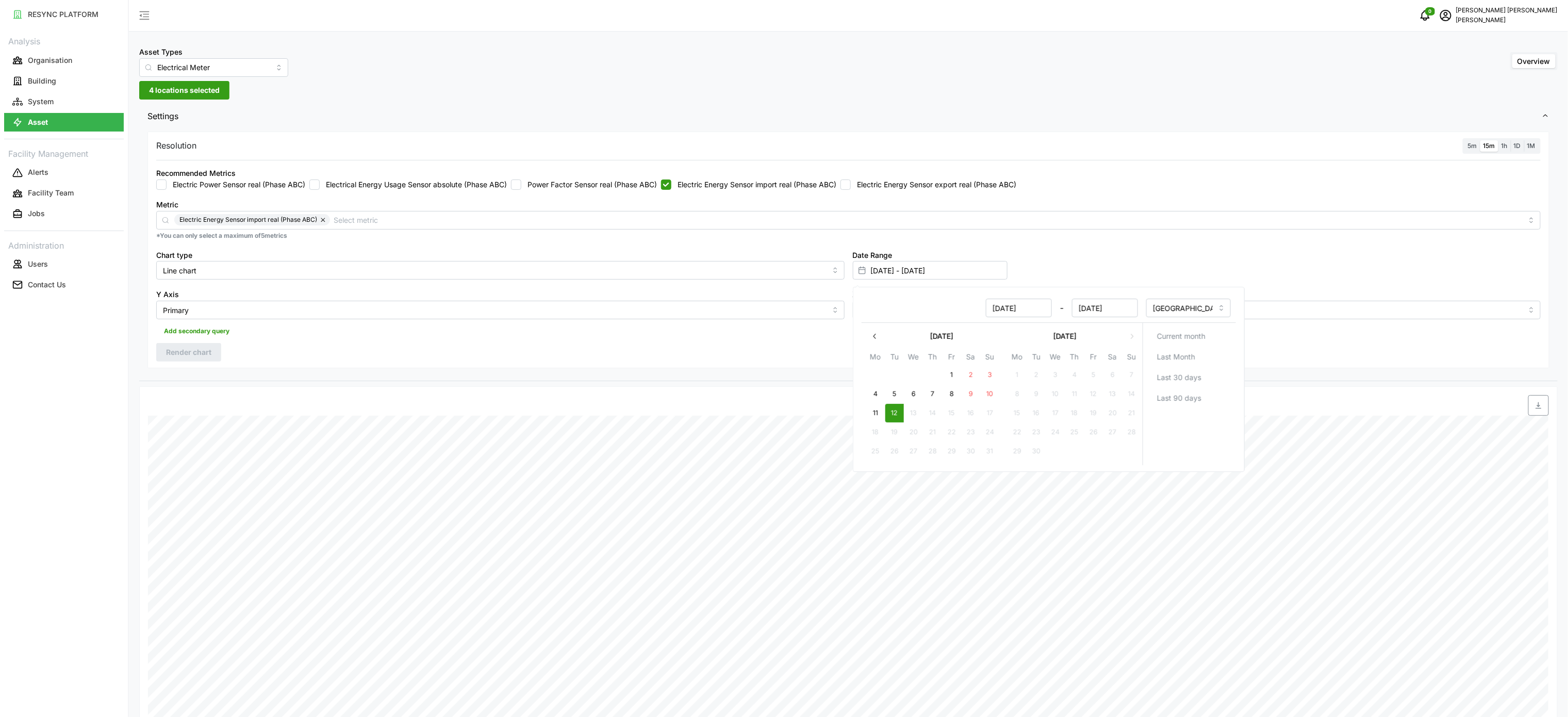
click at [892, 413] on button "12" at bounding box center [894, 413] width 19 height 19
type input "[DATE] - [DATE]"
type input "[DATE]"
click at [1462, 381] on div "Settings Resolution 5m 15m 1h 1D 1M Recommended Metrics Electric Power Sensor r…" at bounding box center [848, 242] width 1419 height 278
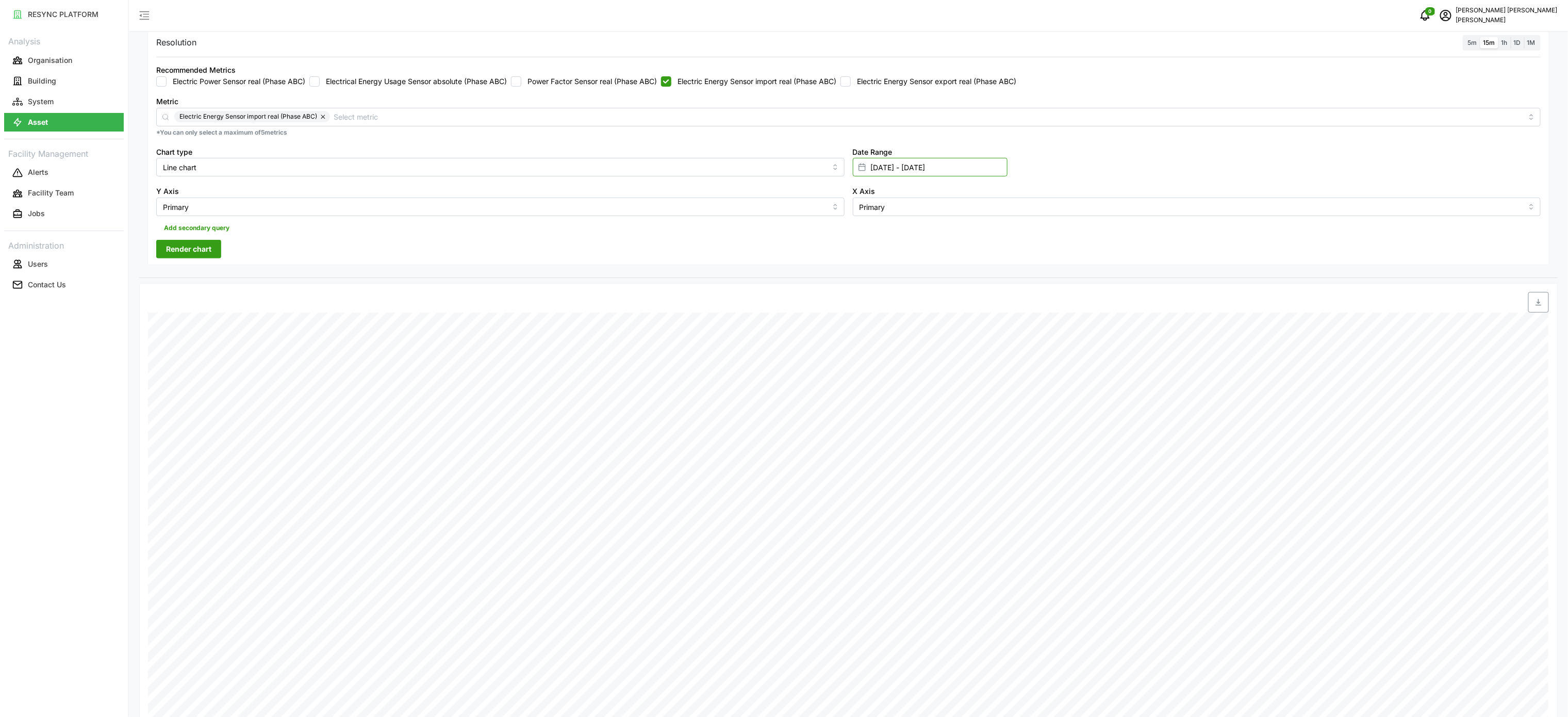
click at [897, 168] on input "[DATE] - [DATE]" at bounding box center [930, 167] width 154 height 19
click at [878, 307] on button "11" at bounding box center [875, 310] width 19 height 19
type input "[DATE] - [DATE]"
type input "[DATE]"
click at [938, 168] on input "[DATE] - [DATE]" at bounding box center [930, 167] width 154 height 19
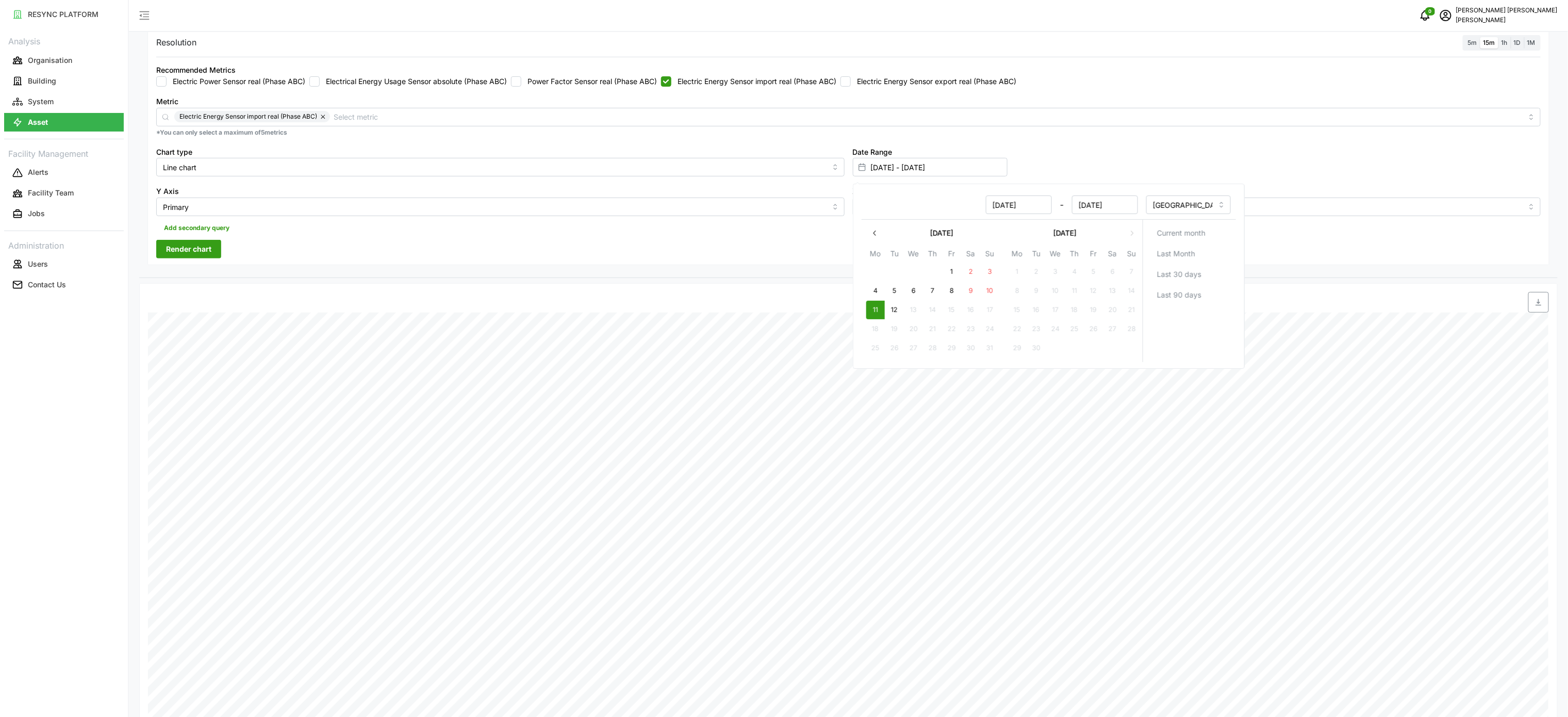
click at [883, 310] on button "11" at bounding box center [875, 310] width 19 height 19
type input "[DATE] - [DATE]"
type input "[DATE]"
click at [1377, 305] on div at bounding box center [1024, 302] width 1049 height 21
click at [206, 249] on span "Render chart" at bounding box center [188, 249] width 46 height 17
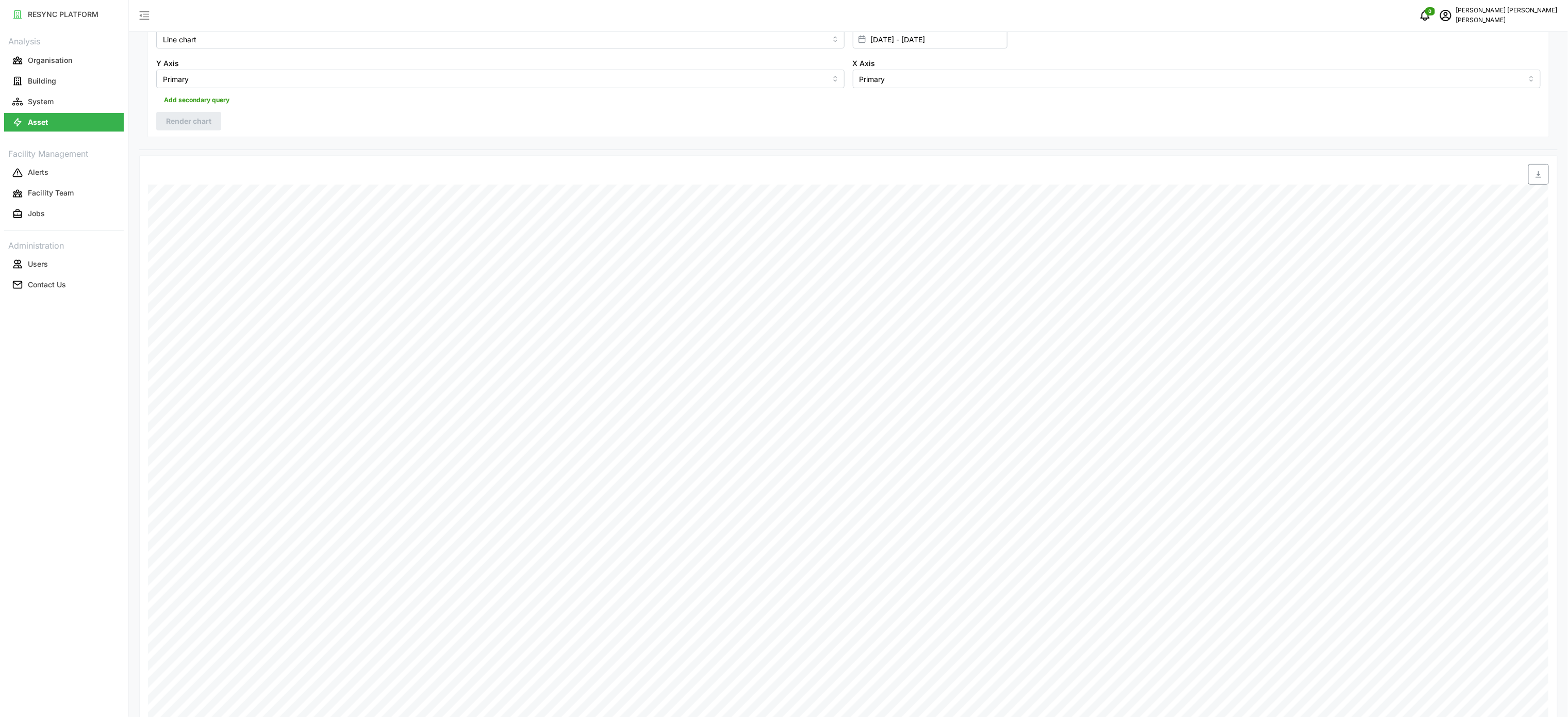
scroll to position [25, 0]
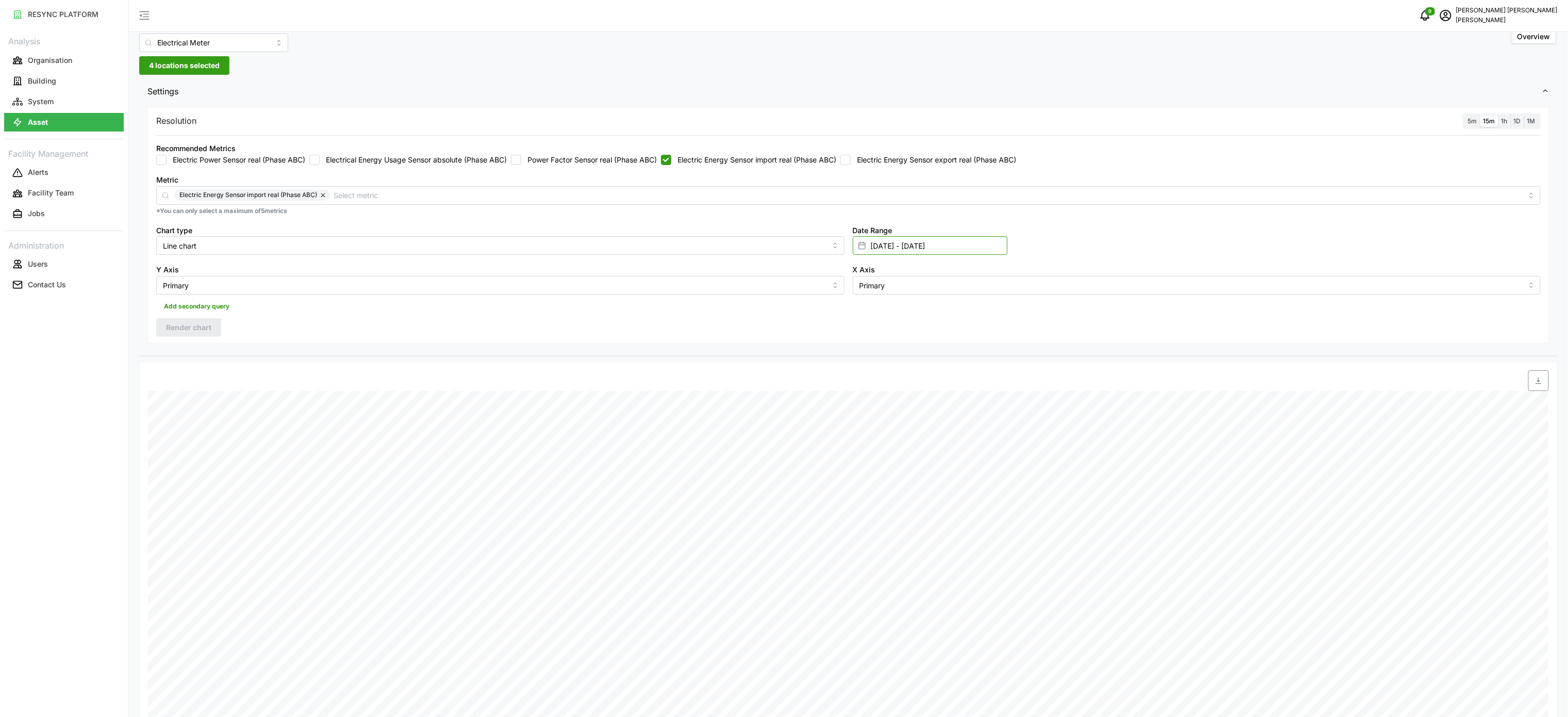
click at [892, 244] on input "[DATE] - [DATE]" at bounding box center [930, 245] width 154 height 19
click at [876, 392] on button "11" at bounding box center [875, 388] width 19 height 19
click at [960, 249] on input "[DATE] - [DATE]" at bounding box center [930, 245] width 154 height 19
click at [881, 385] on button "11" at bounding box center [875, 388] width 19 height 19
click at [1375, 364] on div "Date Time: [DATE] 19:00 MSB Incomer 3: Electric Energy Sensor import real (ABC)…" at bounding box center [848, 687] width 1419 height 652
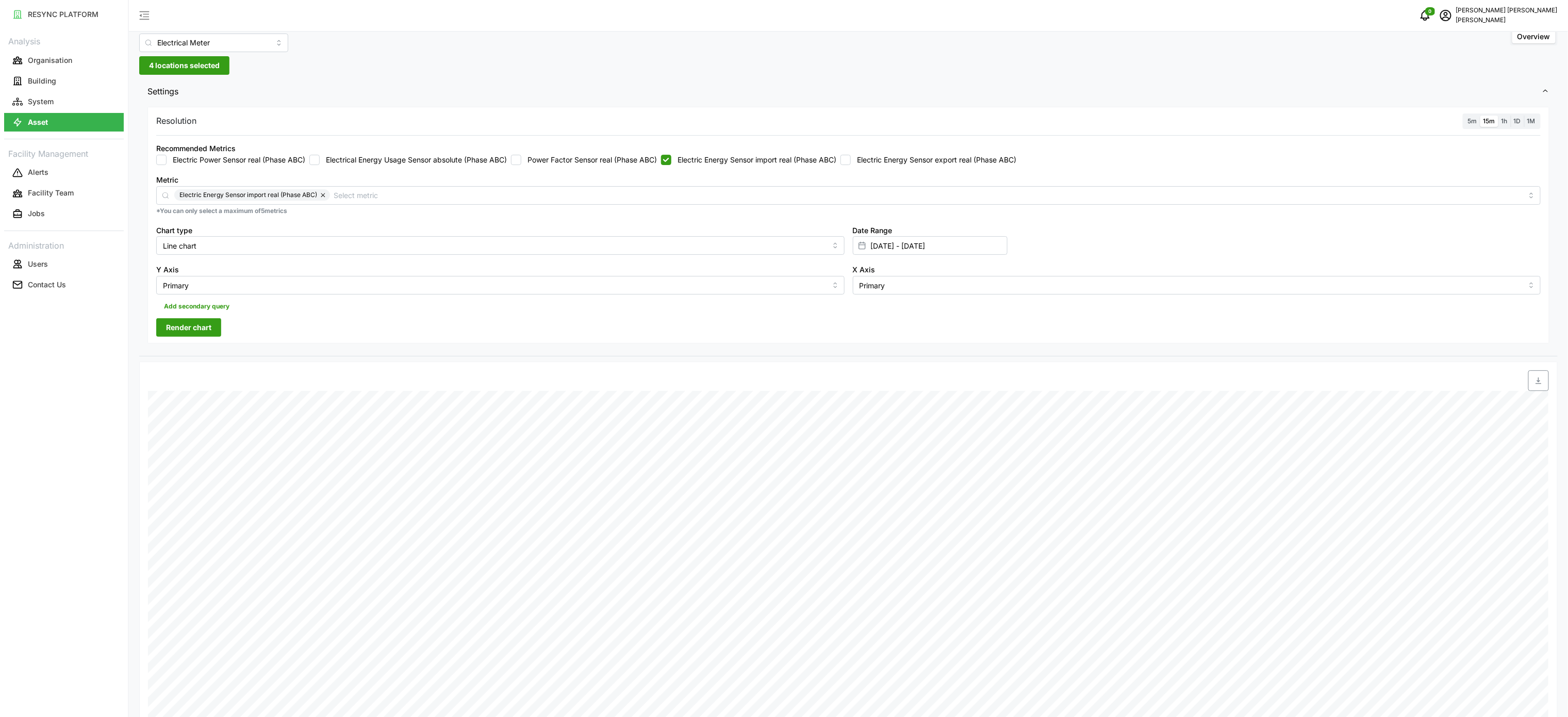
click at [213, 333] on button "Render chart" at bounding box center [188, 327] width 65 height 19
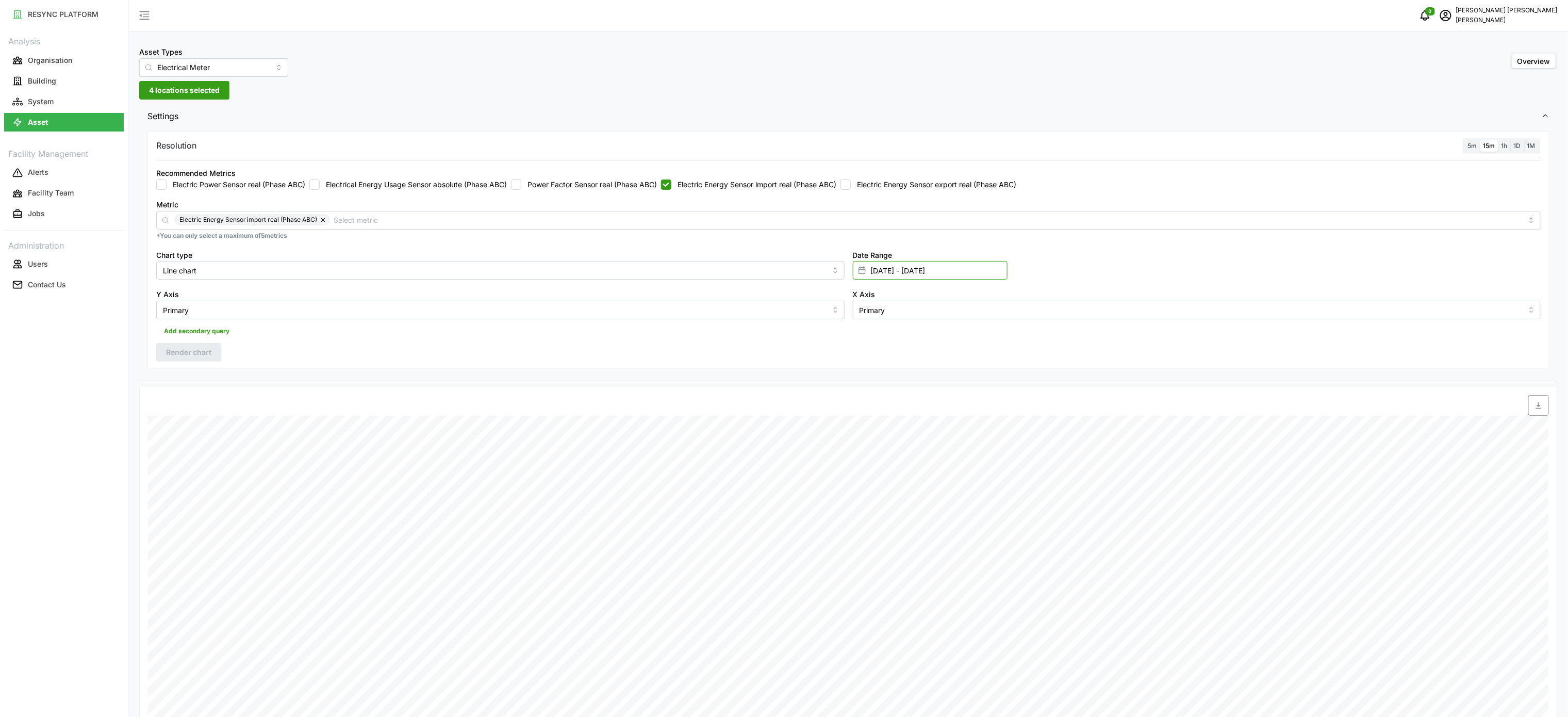
click at [894, 273] on input "[DATE] - [DATE]" at bounding box center [930, 270] width 154 height 19
click at [899, 418] on button "12" at bounding box center [894, 413] width 19 height 19
type input "[DATE] - [DATE]"
type input "[DATE]"
click at [879, 270] on input "[DATE] - [DATE]" at bounding box center [930, 270] width 154 height 19
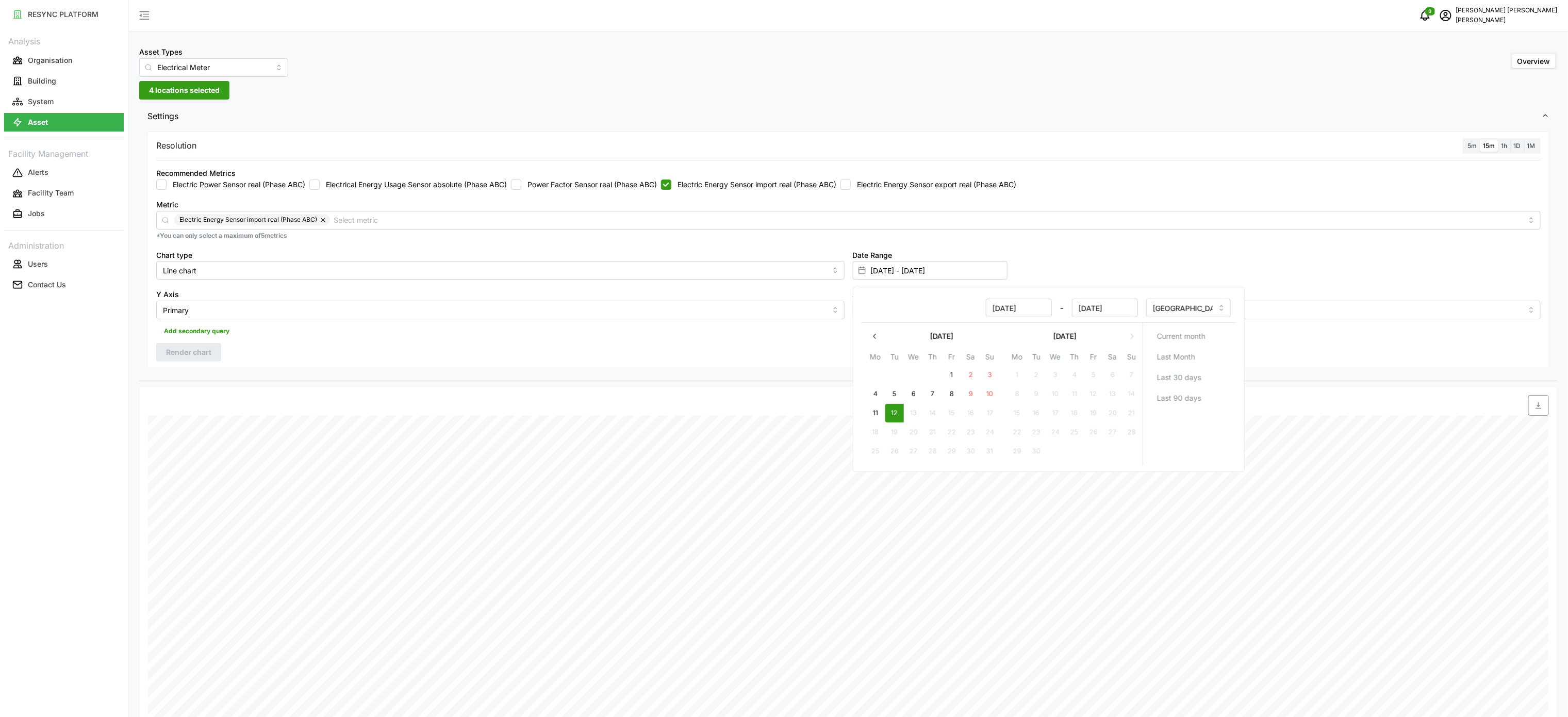
click at [894, 407] on button "12" at bounding box center [894, 413] width 19 height 19
type input "[DATE] - [DATE]"
type input "[DATE]"
click at [1330, 400] on div at bounding box center [1024, 405] width 1049 height 21
click at [175, 351] on span "Render chart" at bounding box center [188, 352] width 46 height 17
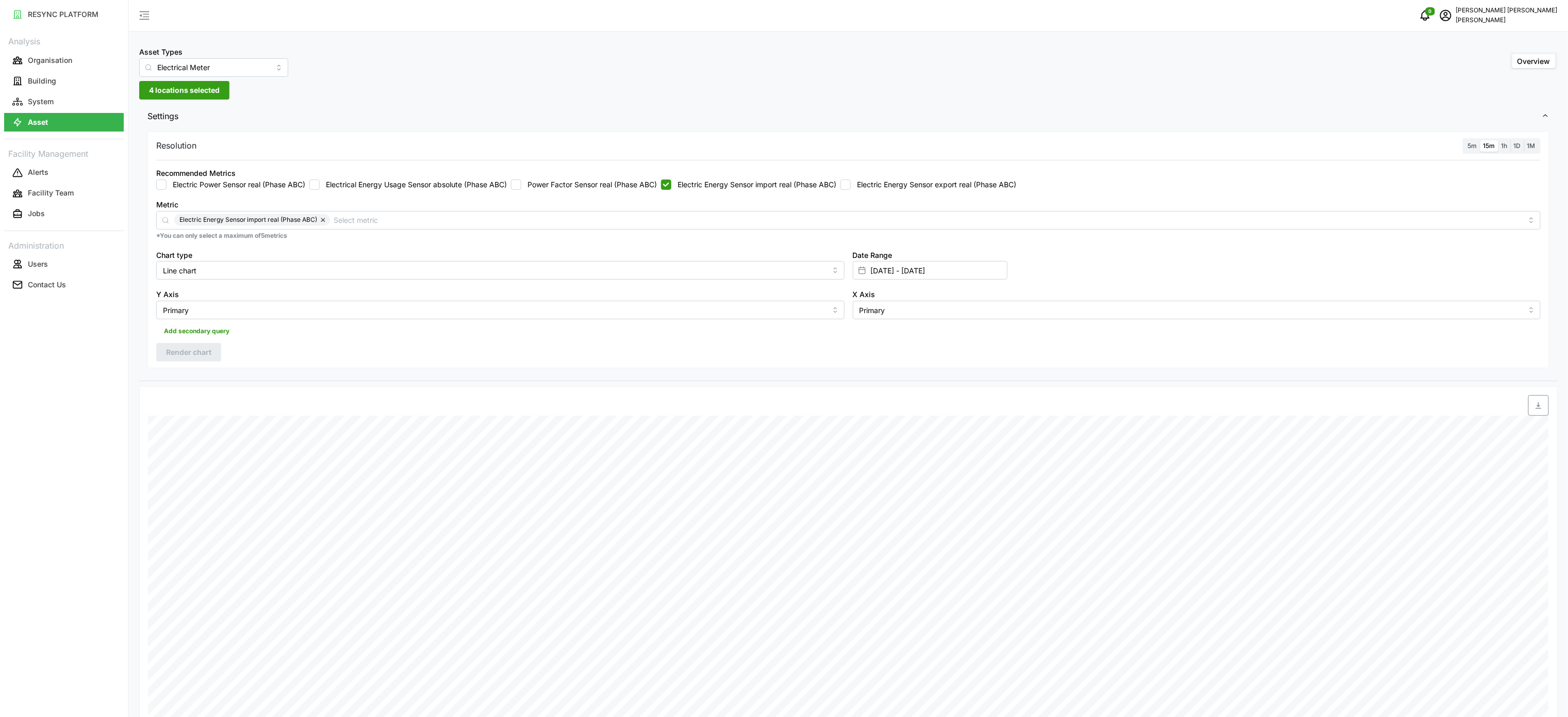
click at [868, 71] on div "Asset Types Electrical Meter Overview" at bounding box center [848, 61] width 1419 height 31
